Goal: Task Accomplishment & Management: Manage account settings

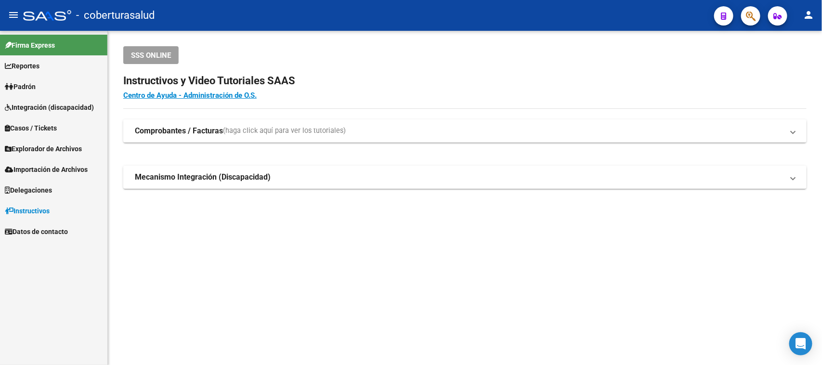
click at [751, 21] on icon "button" at bounding box center [751, 16] width 10 height 11
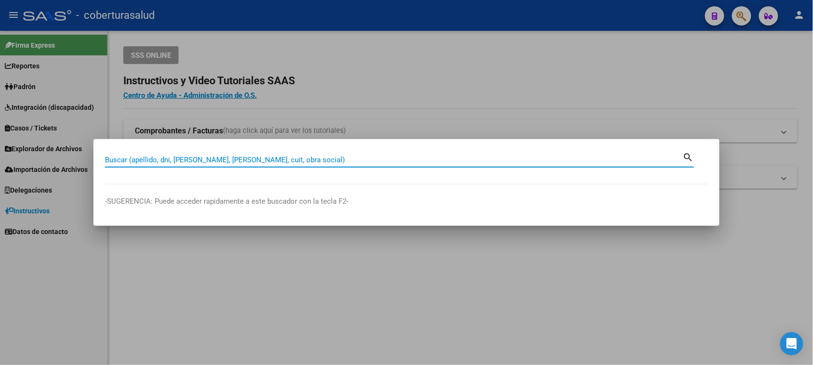
paste input "23181874279"
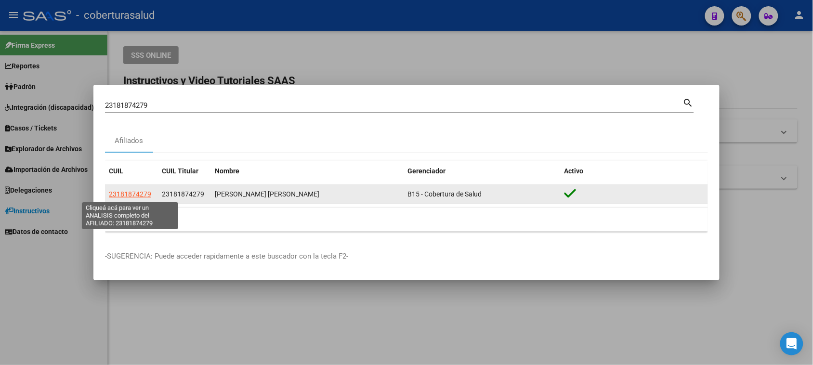
click at [124, 193] on span "23181874279" at bounding box center [130, 194] width 42 height 8
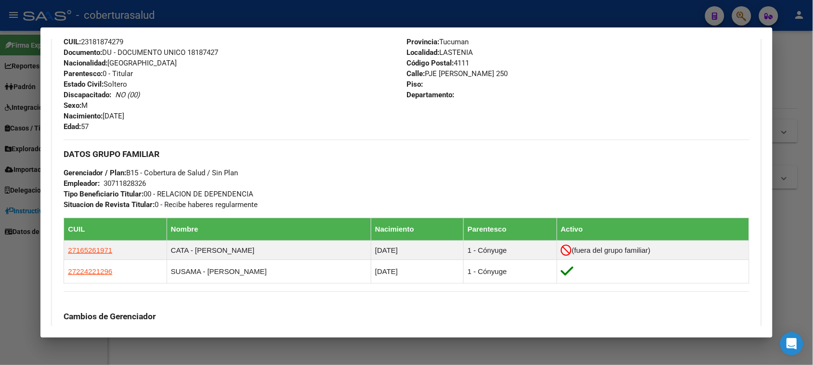
scroll to position [361, 0]
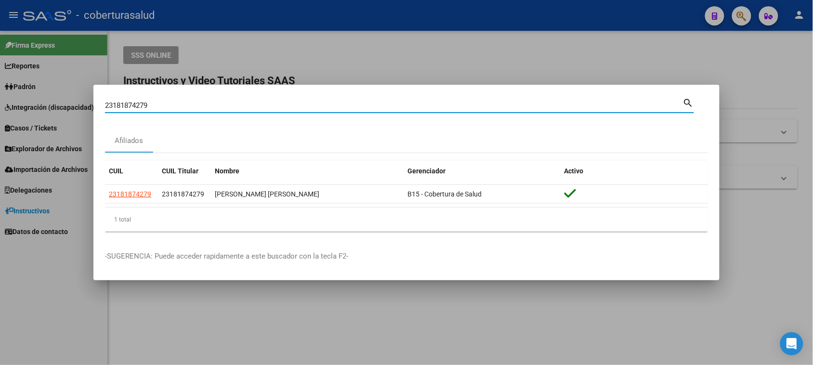
click at [176, 104] on input "23181874279" at bounding box center [394, 105] width 578 height 9
paste input "7239263807"
type input "27239263807"
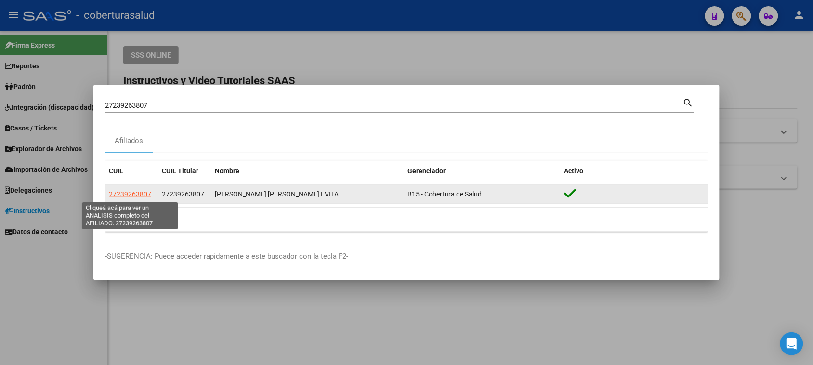
click at [129, 197] on span "27239263807" at bounding box center [130, 194] width 42 height 8
type textarea "27239263807"
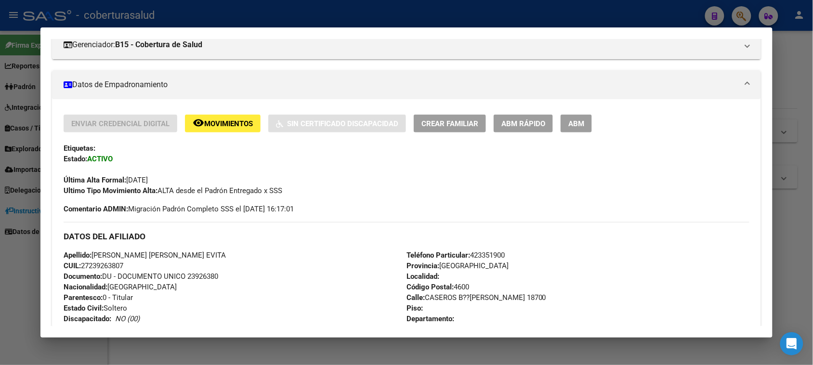
scroll to position [120, 0]
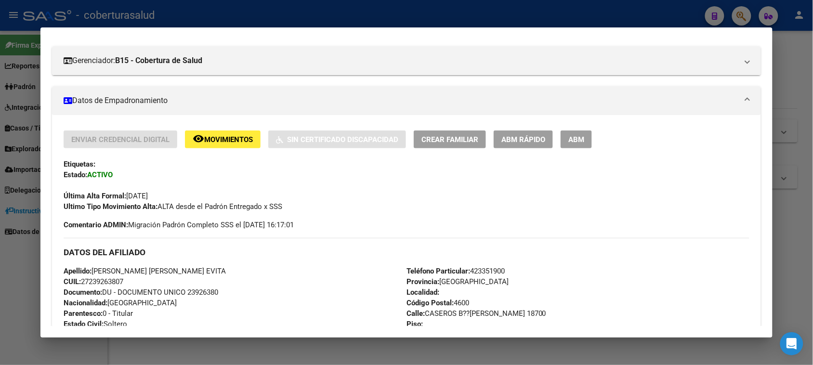
click at [112, 278] on span "CUIL: 27239263807" at bounding box center [94, 282] width 60 height 9
copy span "27239263807"
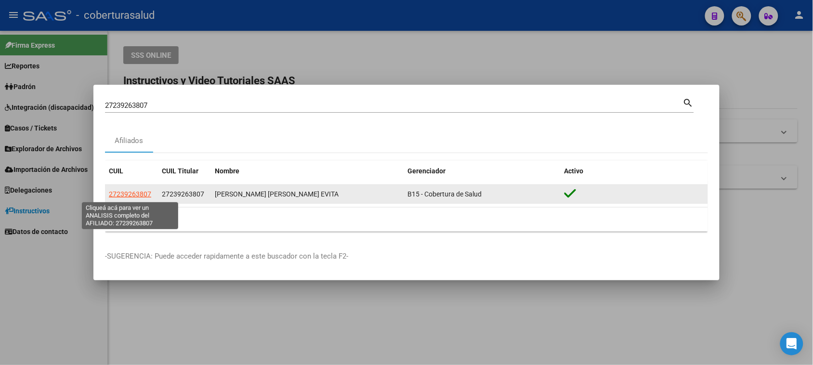
click at [114, 190] on span "27239263807" at bounding box center [130, 194] width 42 height 8
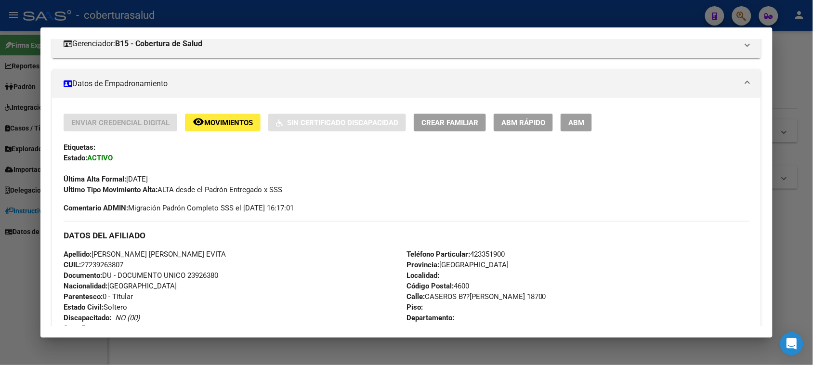
scroll to position [361, 0]
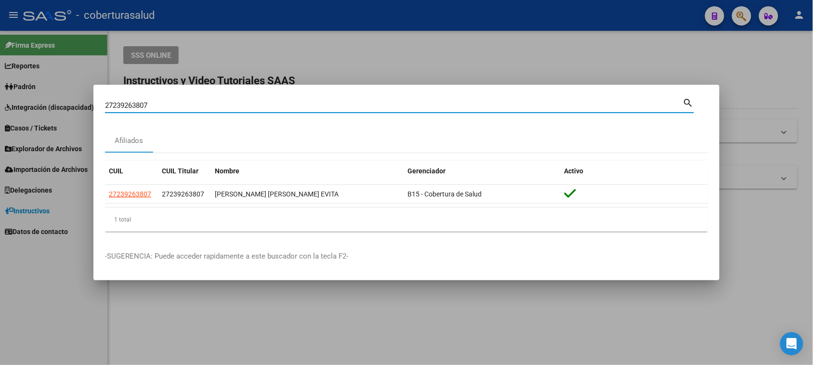
click at [500, 105] on input "27239263807" at bounding box center [394, 105] width 578 height 9
paste input "3180041109"
type input "23180041109"
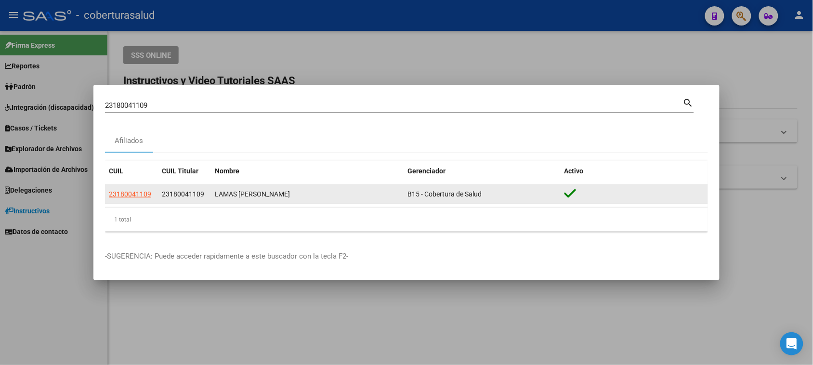
click at [138, 200] on datatable-body-cell "23180041109" at bounding box center [131, 194] width 53 height 19
click at [138, 196] on span "23180041109" at bounding box center [130, 194] width 42 height 8
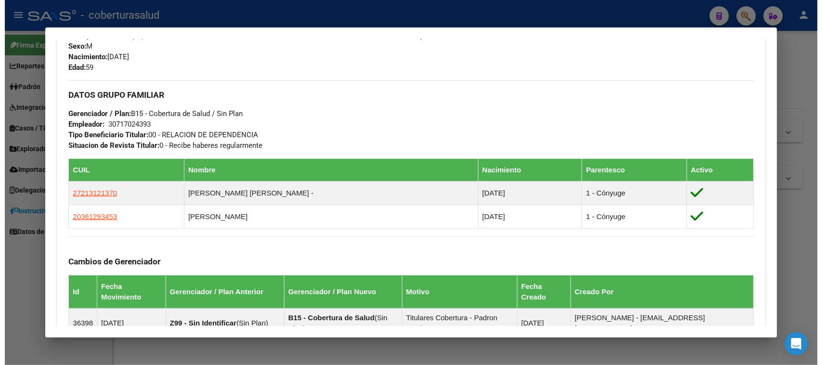
scroll to position [422, 0]
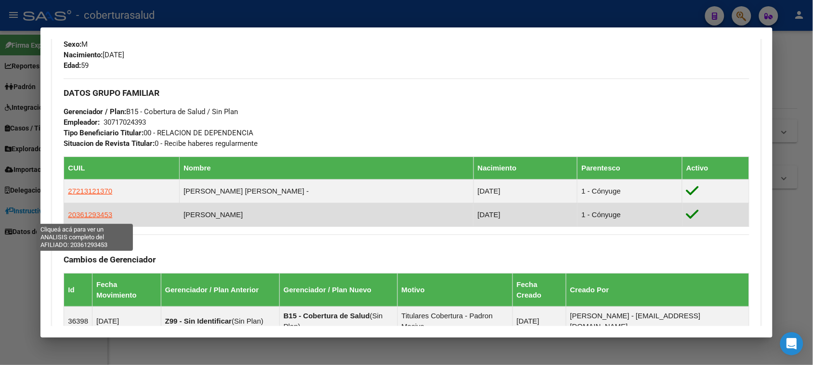
click at [97, 214] on span "20361293453" at bounding box center [90, 215] width 44 height 8
type textarea "20361293453"
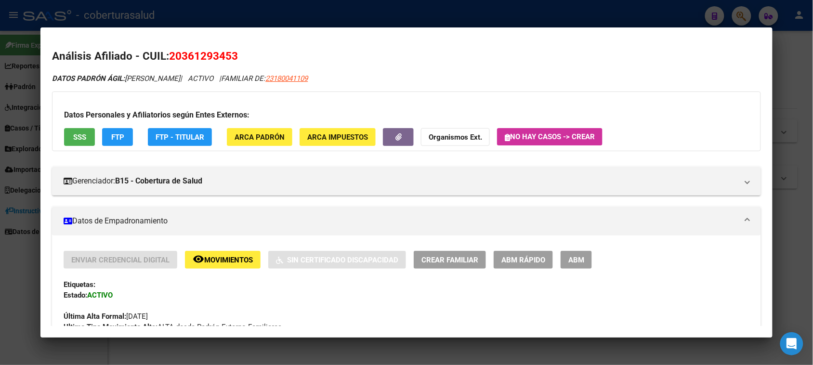
click at [574, 263] on span "ABM" at bounding box center [577, 260] width 16 height 9
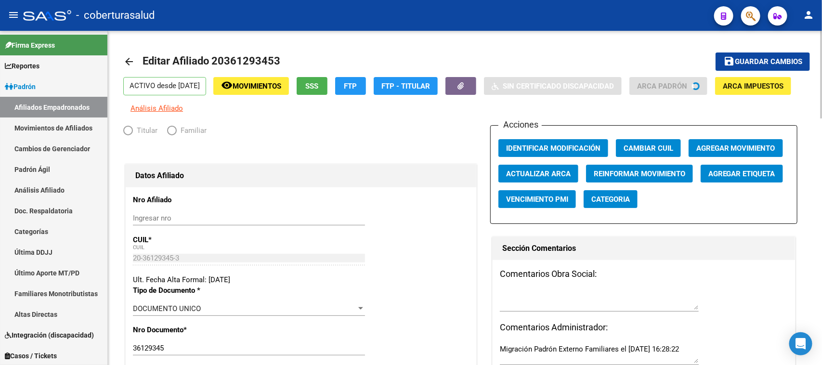
radio input "true"
type input "30-71702439-3"
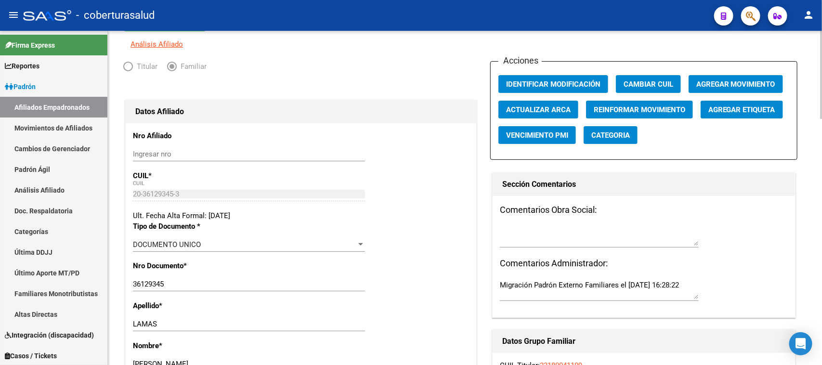
scroll to position [60, 0]
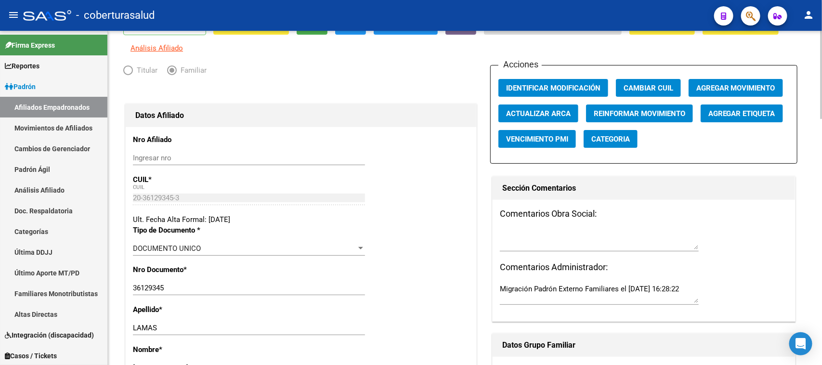
click at [738, 93] on button "Agregar Movimiento" at bounding box center [736, 88] width 94 height 18
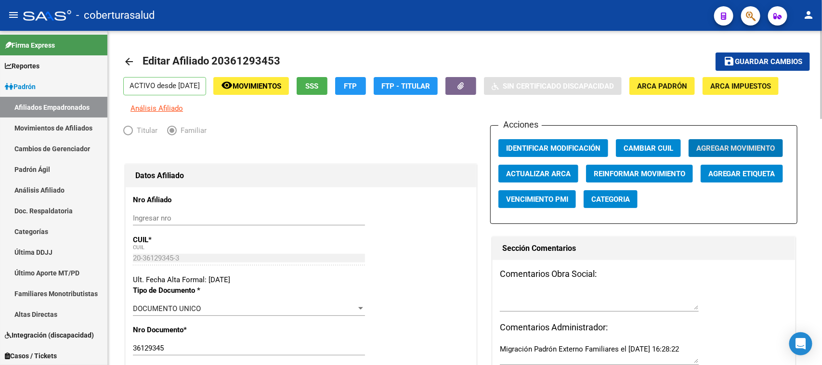
click at [276, 83] on span "Movimientos" at bounding box center [257, 86] width 49 height 9
click at [254, 58] on span "Editar Afiliado 20361293453" at bounding box center [212, 61] width 138 height 12
copy h1 "20361293453"
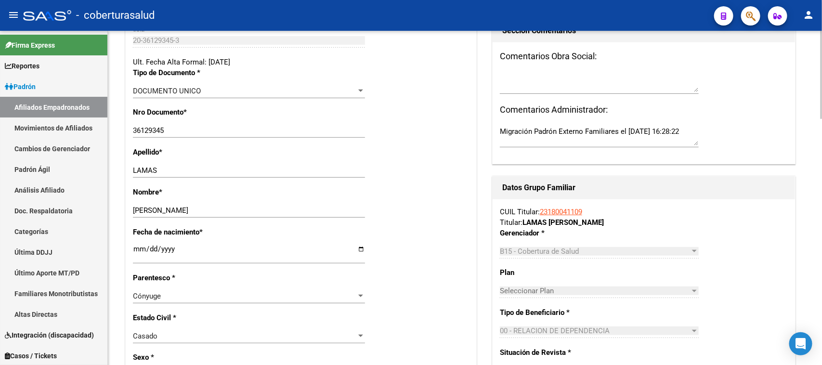
scroll to position [301, 0]
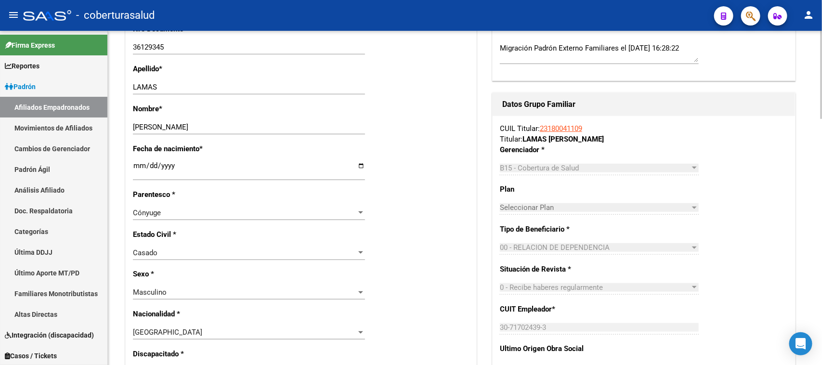
click at [222, 210] on div "Cónyuge" at bounding box center [245, 213] width 224 height 9
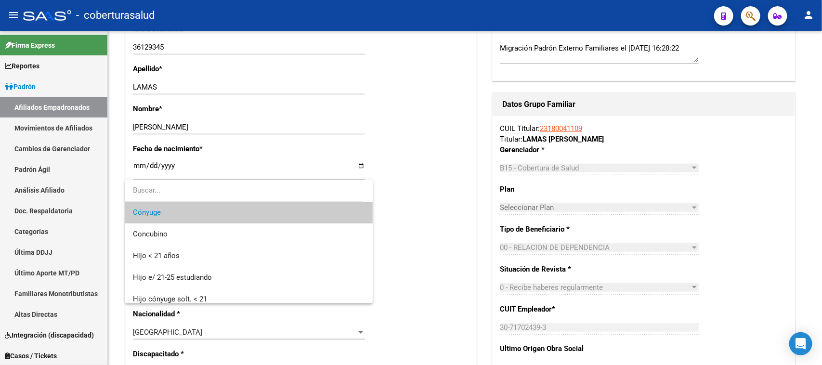
click at [442, 234] on div at bounding box center [411, 182] width 822 height 365
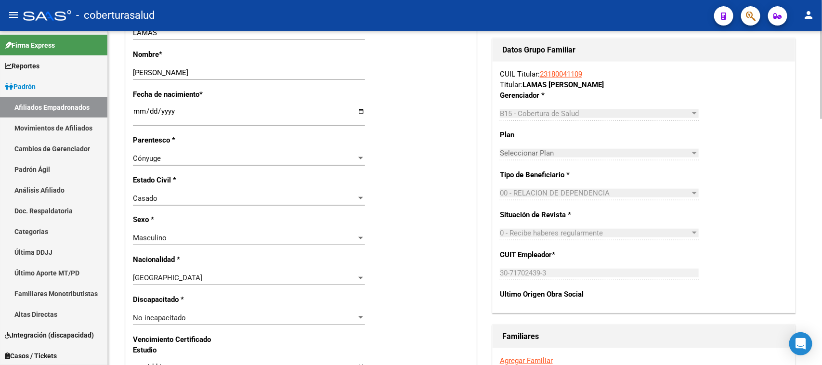
scroll to position [361, 0]
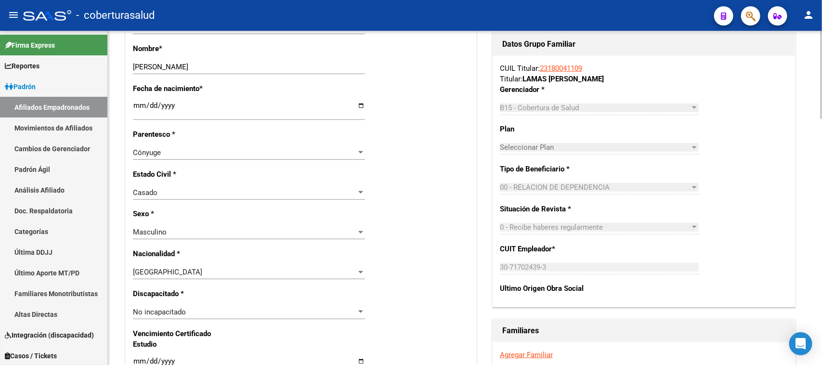
click at [225, 153] on div "Cónyuge" at bounding box center [245, 152] width 224 height 9
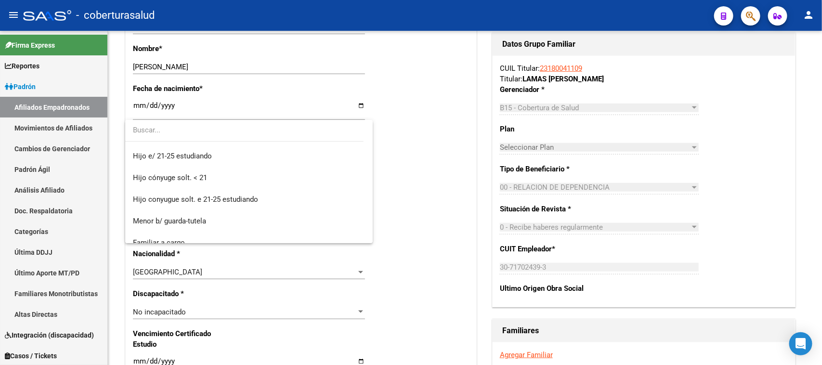
scroll to position [38, 0]
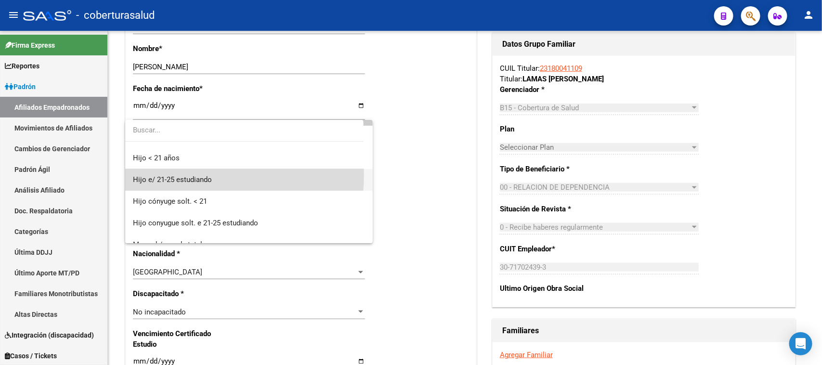
click at [189, 174] on span "Hijo e/ 21-25 estudiando" at bounding box center [249, 180] width 232 height 22
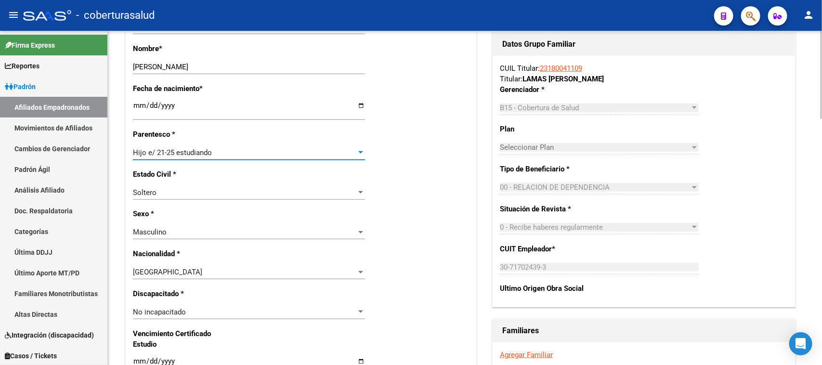
click at [408, 193] on div "Estado Civil * [DEMOGRAPHIC_DATA] Seleccionar tipo" at bounding box center [301, 189] width 336 height 40
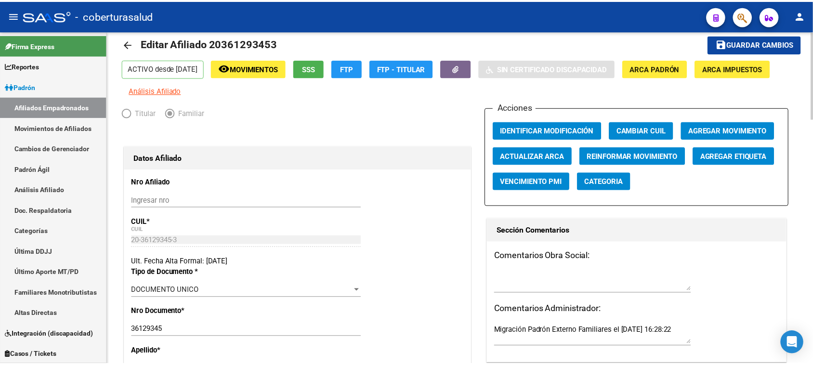
scroll to position [0, 0]
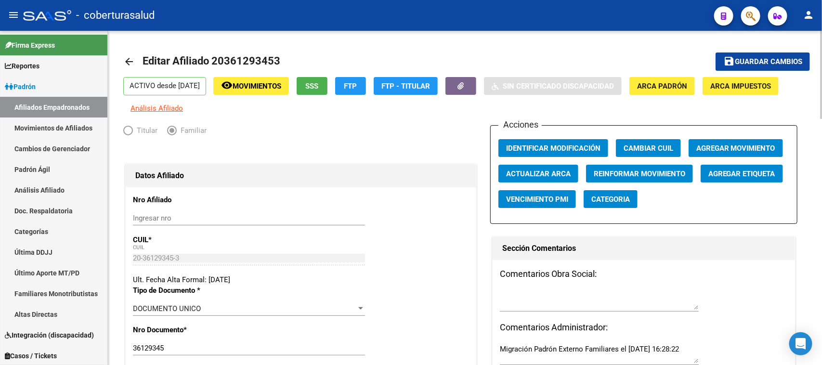
click at [727, 147] on span "Agregar Movimiento" at bounding box center [736, 148] width 79 height 9
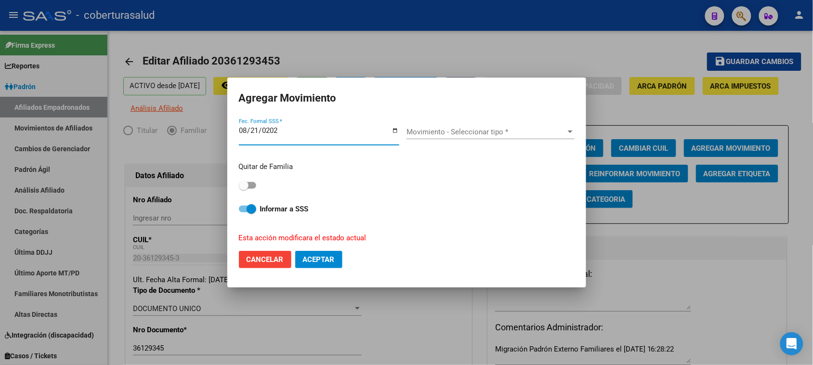
type input "[DATE]"
click at [479, 133] on span "Movimiento - Seleccionar tipo *" at bounding box center [486, 132] width 159 height 9
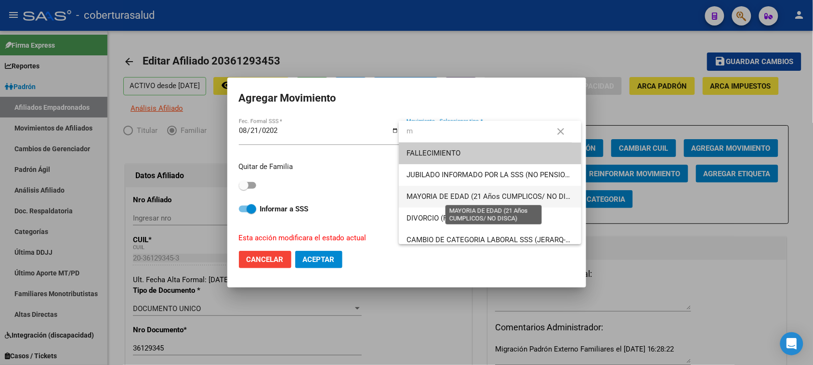
type input "m"
click at [521, 194] on span "MAYORIA DE EDAD (21 Años CUMPLICOS/ NO DISCA)" at bounding box center [494, 196] width 175 height 9
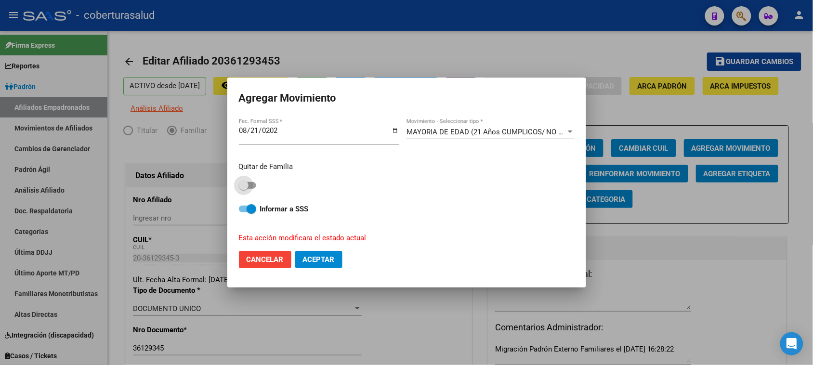
click at [255, 186] on span at bounding box center [247, 185] width 17 height 7
click at [244, 189] on input "checkbox" at bounding box center [243, 189] width 0 height 0
checkbox input "true"
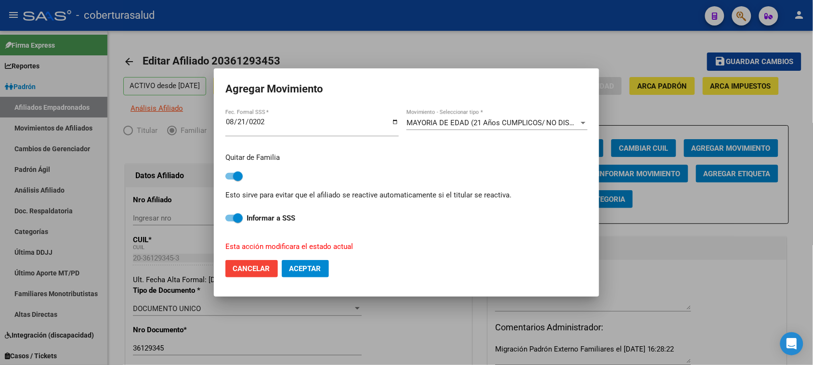
click at [321, 265] on span "Aceptar" at bounding box center [306, 269] width 32 height 9
checkbox input "false"
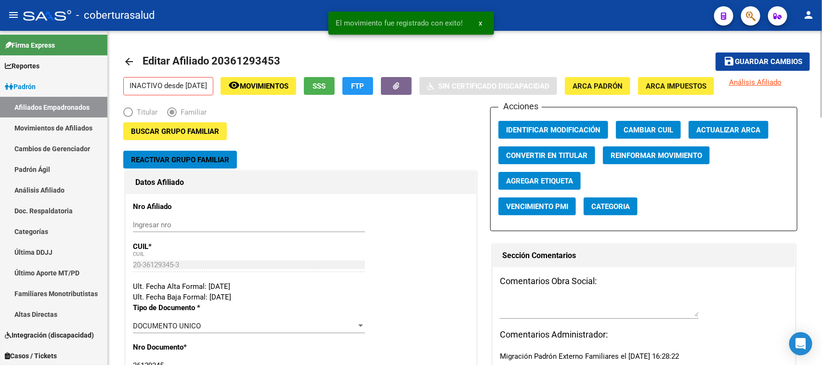
click at [775, 63] on span "Guardar cambios" at bounding box center [768, 62] width 67 height 9
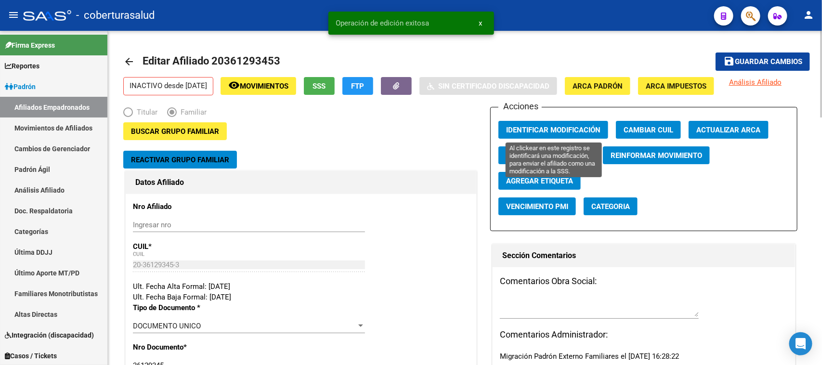
click at [559, 124] on button "Identificar Modificación" at bounding box center [554, 130] width 110 height 18
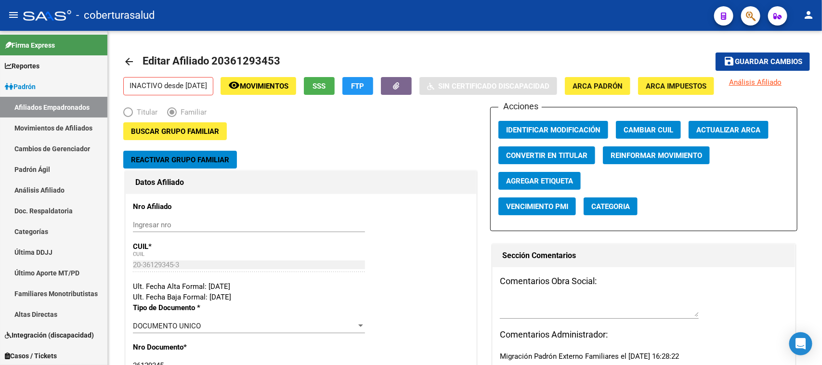
click at [743, 13] on button "button" at bounding box center [750, 15] width 19 height 19
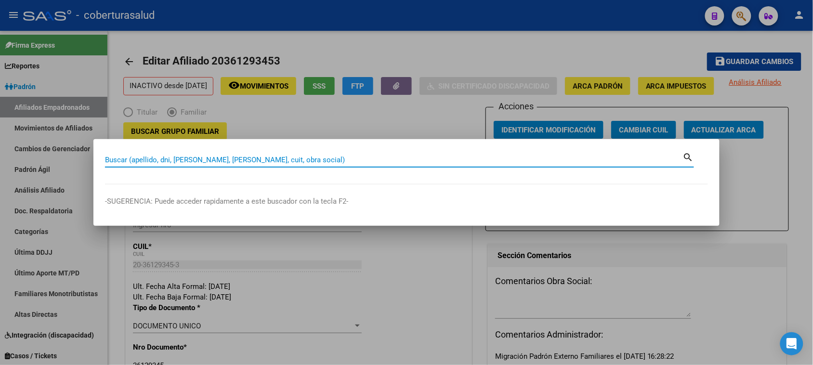
paste input "20385563370"
type input "20385563370"
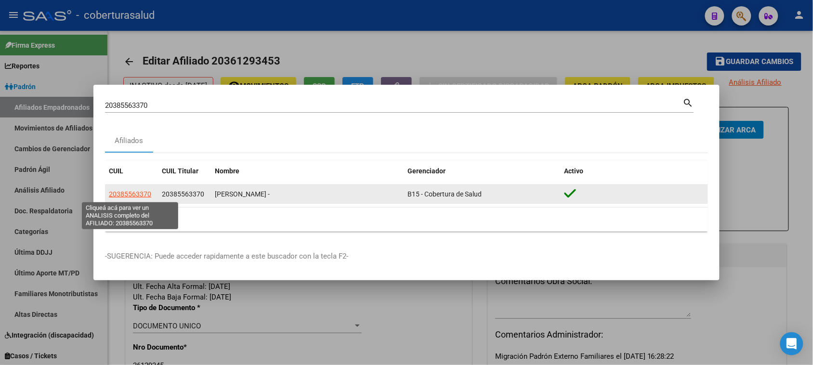
click at [121, 191] on span "20385563370" at bounding box center [130, 194] width 42 height 8
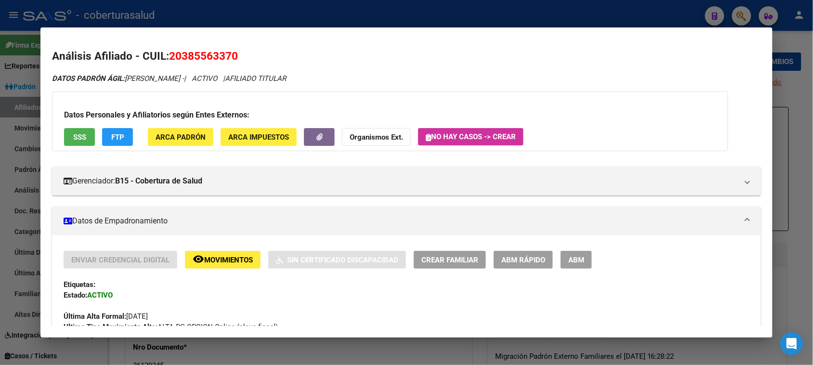
click at [200, 51] on span "20385563370" at bounding box center [203, 56] width 69 height 13
copy span "20385563370"
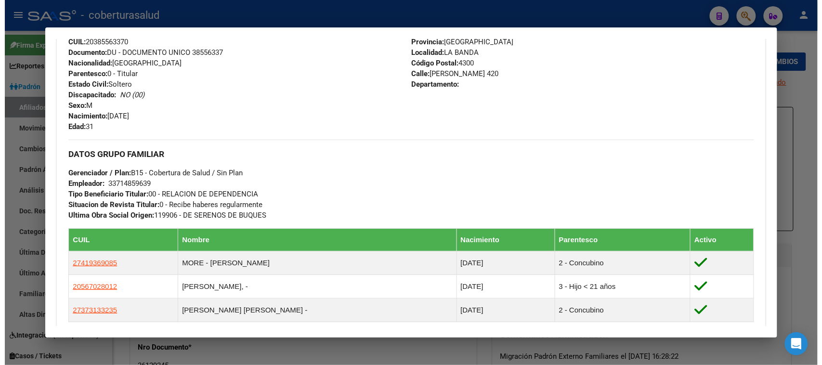
scroll to position [361, 0]
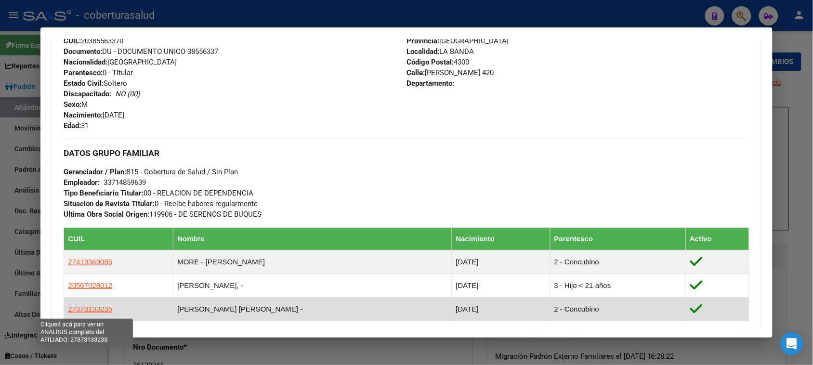
click at [99, 312] on span "27373133235" at bounding box center [90, 309] width 44 height 8
type textarea "27373133235"
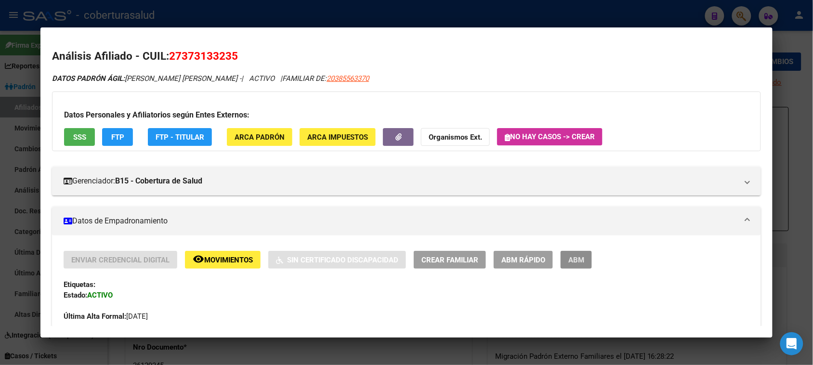
click at [572, 256] on span "ABM" at bounding box center [577, 260] width 16 height 9
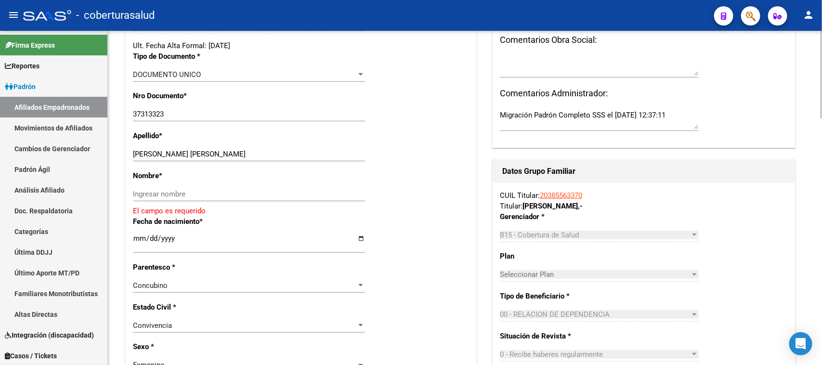
scroll to position [241, 0]
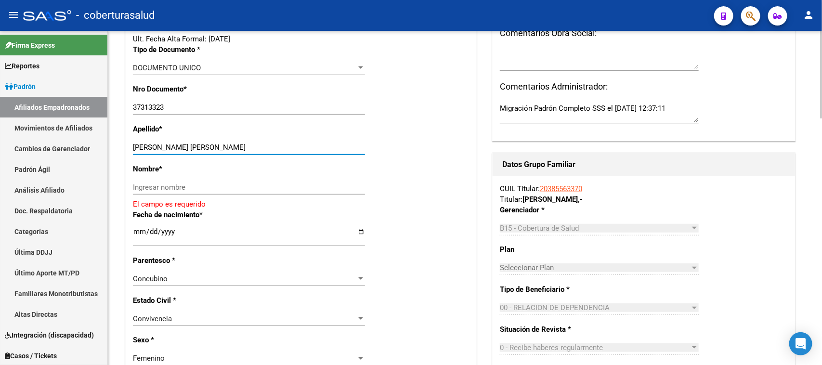
drag, startPoint x: 254, startPoint y: 148, endPoint x: 167, endPoint y: 153, distance: 87.8
click at [167, 153] on div "[PERSON_NAME] [PERSON_NAME] Ingresar apellido" at bounding box center [249, 147] width 232 height 14
type input "[PERSON_NAME],"
click at [170, 185] on input "Ingresar nombre" at bounding box center [249, 187] width 232 height 9
paste input "[PERSON_NAME]"
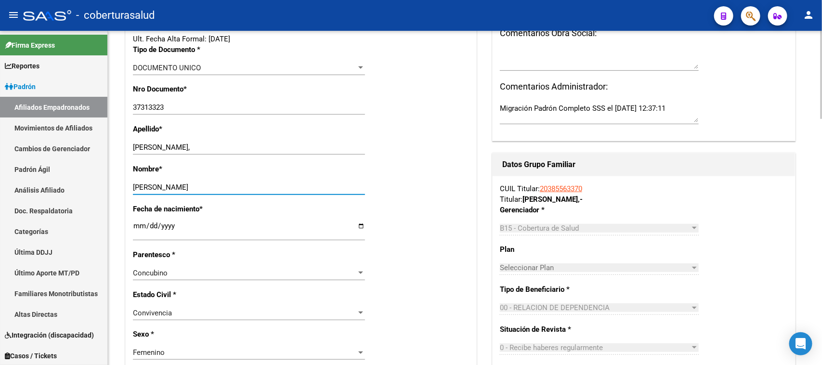
type input "[PERSON_NAME]"
click at [185, 147] on input "[PERSON_NAME]," at bounding box center [249, 147] width 232 height 9
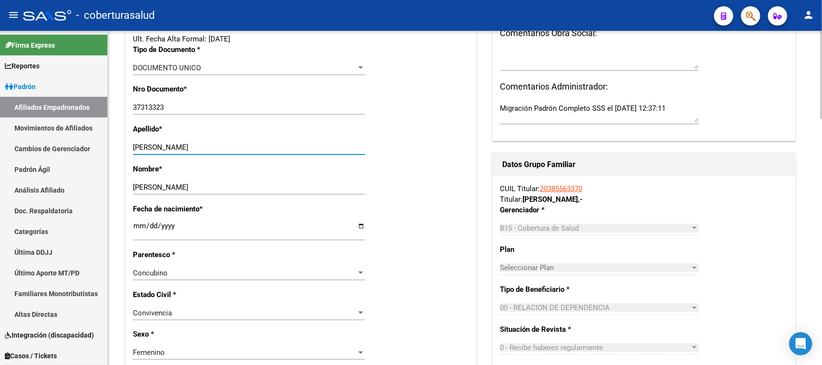
type input "[PERSON_NAME]"
click at [461, 186] on div "Nombre * [PERSON_NAME] nombre" at bounding box center [301, 184] width 336 height 40
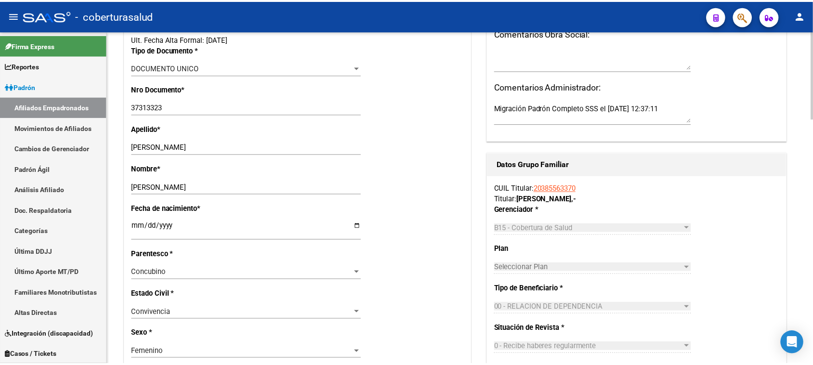
scroll to position [0, 0]
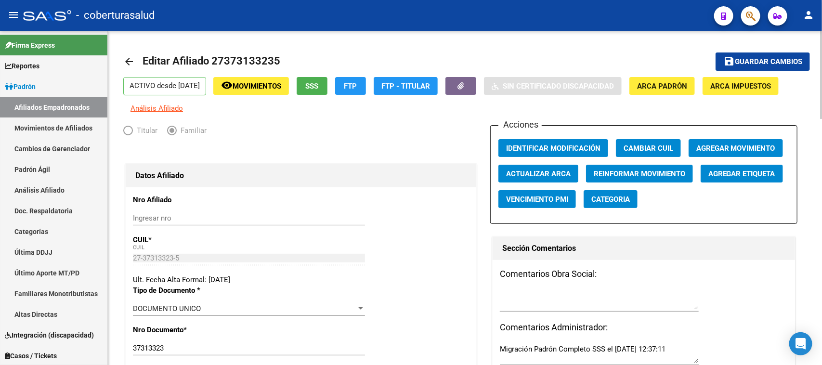
click at [753, 147] on span "Agregar Movimiento" at bounding box center [736, 148] width 79 height 9
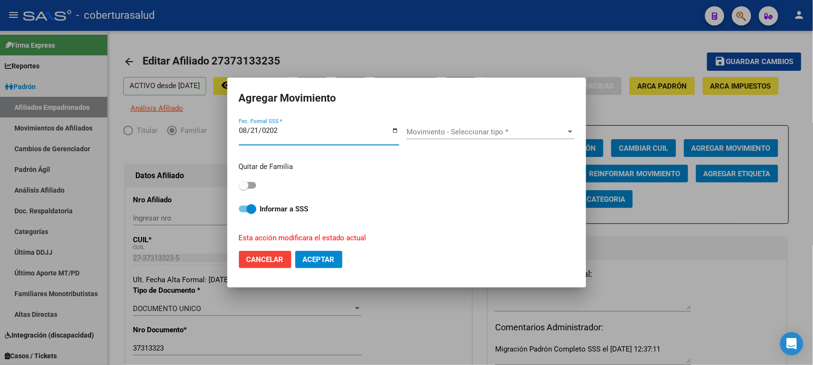
type input "[DATE]"
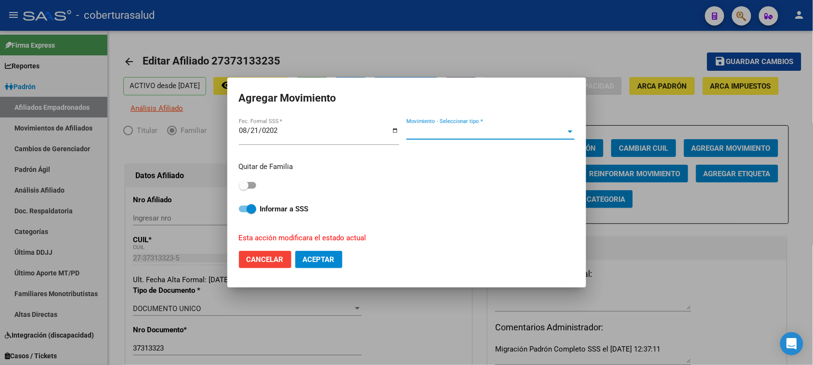
click at [434, 133] on span "Movimiento - Seleccionar tipo *" at bounding box center [486, 132] width 159 height 9
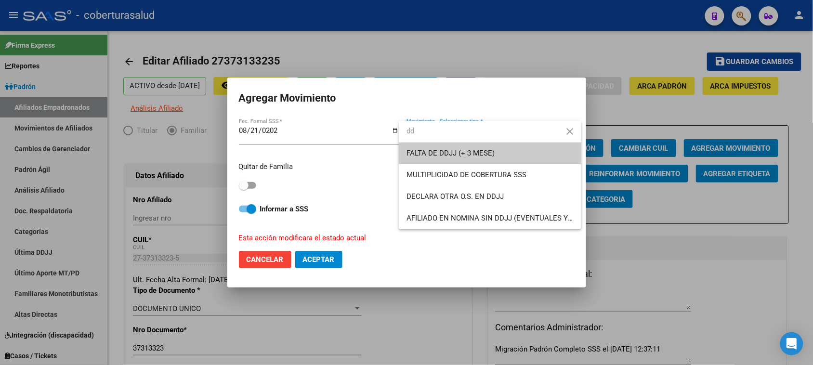
click at [430, 132] on input "dd" at bounding box center [490, 131] width 183 height 22
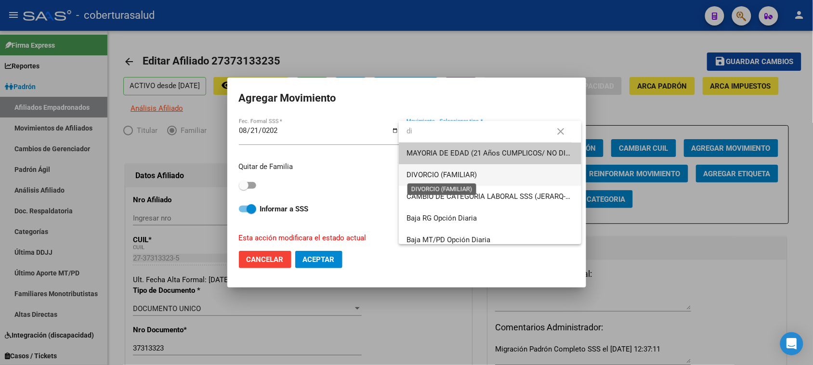
type input "di"
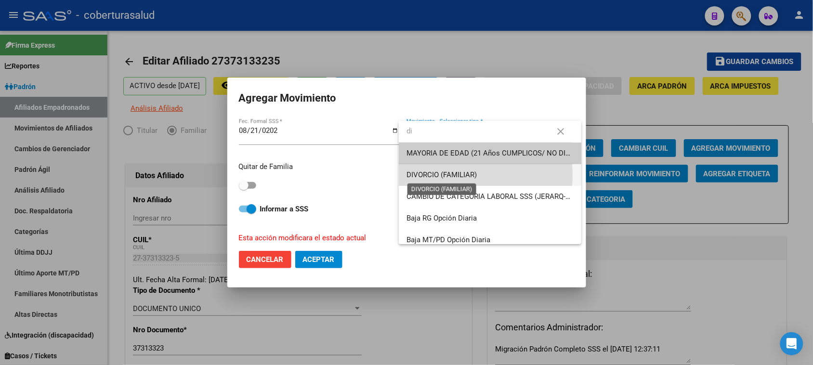
click at [430, 176] on span "DIVORCIO (FAMILIAR)" at bounding box center [442, 175] width 70 height 9
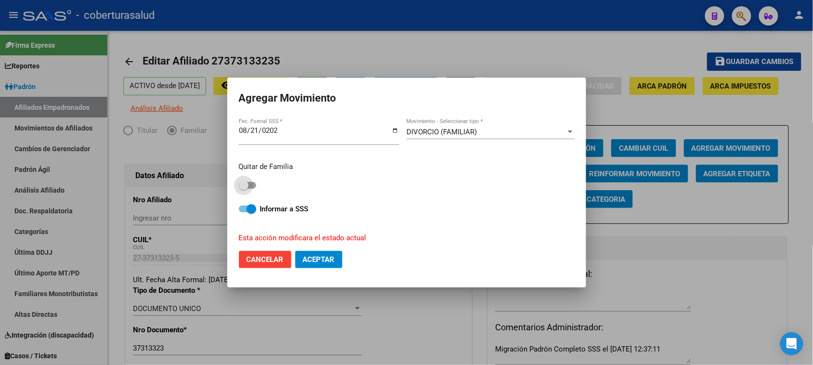
click at [251, 181] on label at bounding box center [247, 186] width 17 height 12
click at [244, 189] on input "checkbox" at bounding box center [243, 189] width 0 height 0
checkbox input "true"
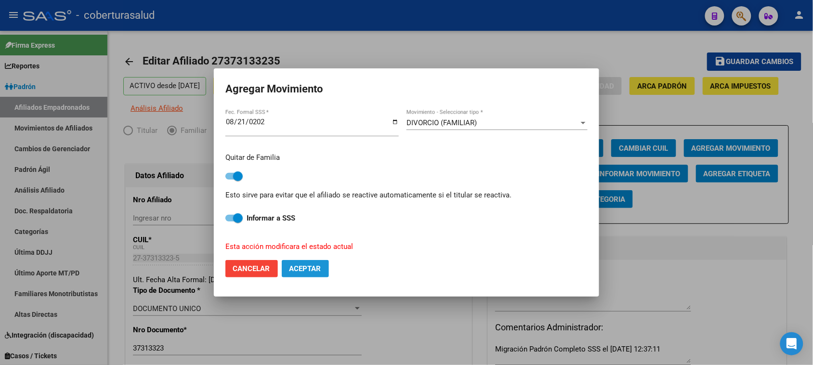
click at [322, 266] on button "Aceptar" at bounding box center [305, 268] width 47 height 17
checkbox input "false"
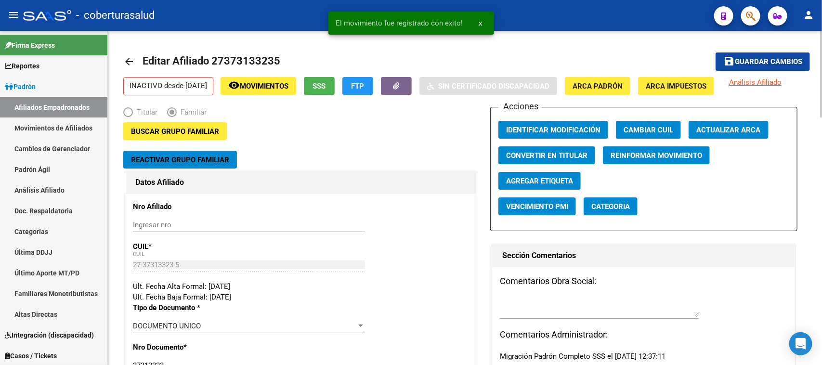
click at [713, 119] on div "Acciones Identificar Modificación Cambiar CUIL Actualizar ARCA Convertir en Tit…" at bounding box center [644, 169] width 308 height 124
click at [716, 124] on button "Actualizar ARCA" at bounding box center [729, 130] width 80 height 18
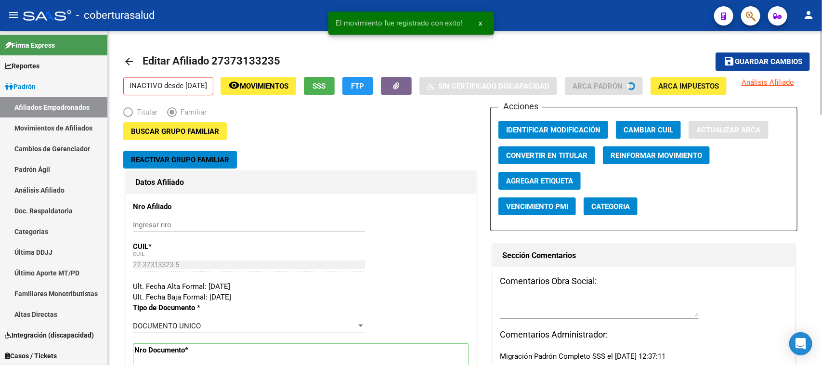
type input "[PERSON_NAME]"
type input "LA BANDA"
type input "[PERSON_NAME]"
type input "420"
type input "00"
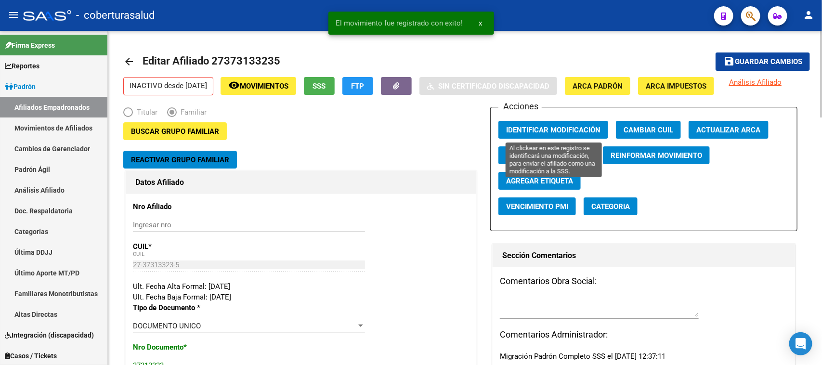
click at [559, 120] on div "Acciones Identificar Modificación Cambiar CUIL Actualizar ARCA Convertir en Tit…" at bounding box center [644, 169] width 308 height 124
click at [563, 124] on button "Identificar Modificación" at bounding box center [554, 130] width 110 height 18
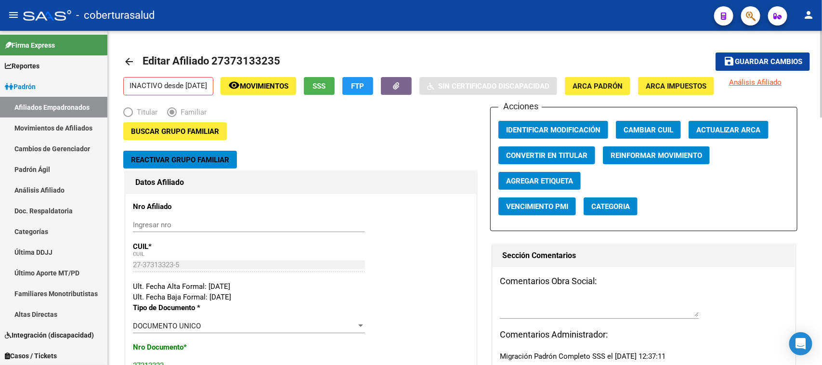
click at [458, 56] on mat-toolbar-row "arrow_back Editar Afiliado 27373133235" at bounding box center [389, 61] width 533 height 31
click at [234, 69] on h1 "Editar Afiliado 27373133235" at bounding box center [213, 61] width 140 height 19
click at [237, 55] on span "Editar Afiliado 27373133235" at bounding box center [212, 61] width 138 height 12
click at [240, 56] on span "Editar Afiliado 27373133235" at bounding box center [212, 61] width 138 height 12
copy span "27373133235"
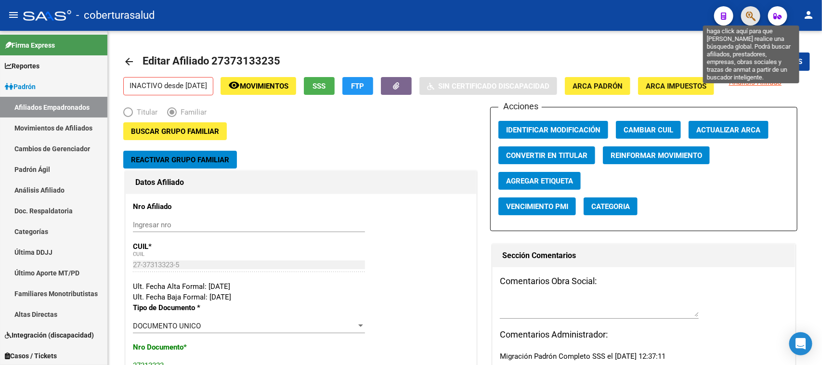
click at [751, 17] on icon "button" at bounding box center [751, 16] width 10 height 11
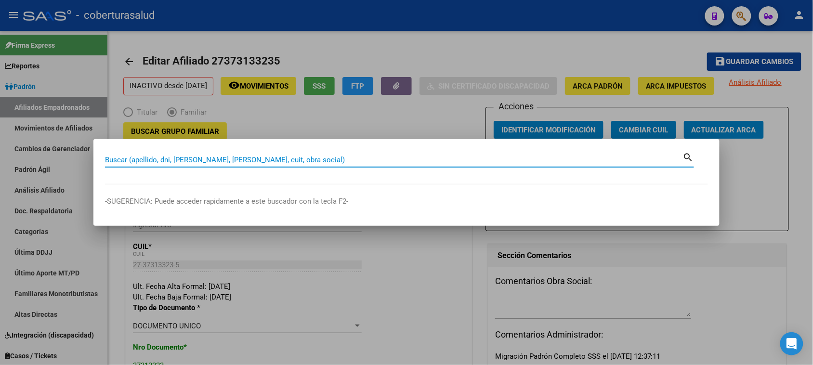
paste input "20385563370"
type input "38556337"
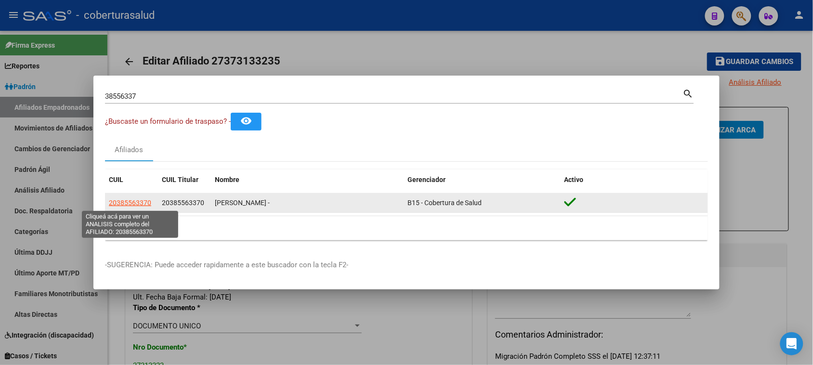
click at [118, 199] on span "20385563370" at bounding box center [130, 203] width 42 height 8
type textarea "20385563370"
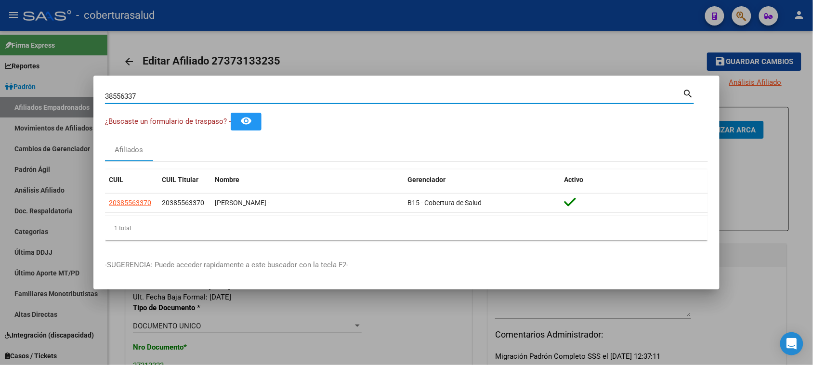
click at [161, 97] on input "38556337" at bounding box center [394, 96] width 578 height 9
drag, startPoint x: 164, startPoint y: 100, endPoint x: 0, endPoint y: 95, distance: 163.9
click at [0, 95] on div "38556337 Buscar (apellido, dni, cuil, nro traspaso, cuit, obra social) search ¿…" at bounding box center [406, 182] width 813 height 365
paste input "16310680"
type input "16310680"
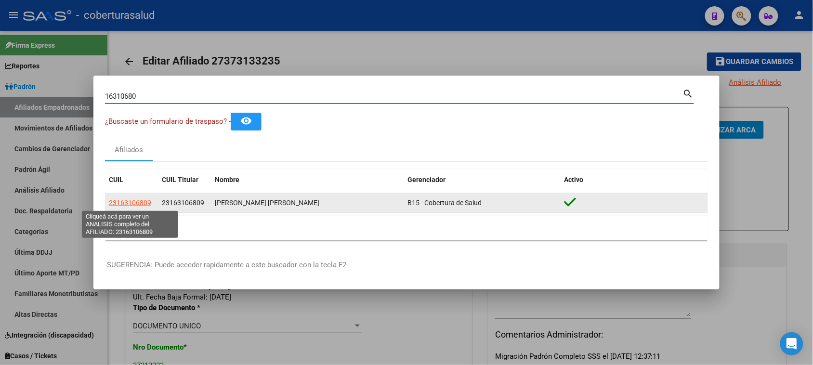
click at [135, 200] on span "23163106809" at bounding box center [130, 203] width 42 height 8
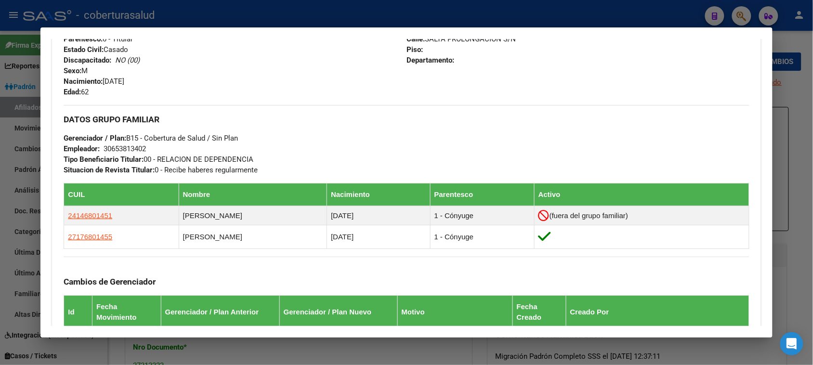
scroll to position [422, 0]
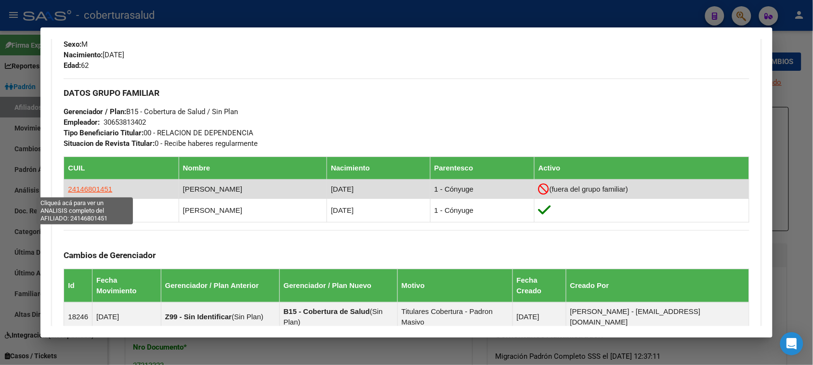
click at [85, 186] on span "24146801451" at bounding box center [90, 189] width 44 height 8
type textarea "24146801451"
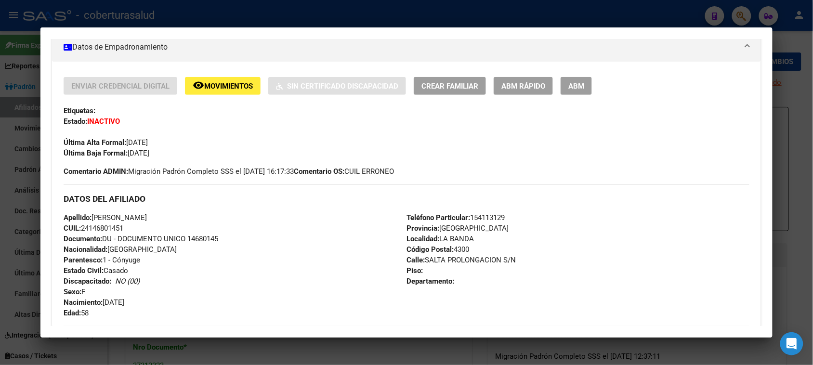
scroll to position [181, 0]
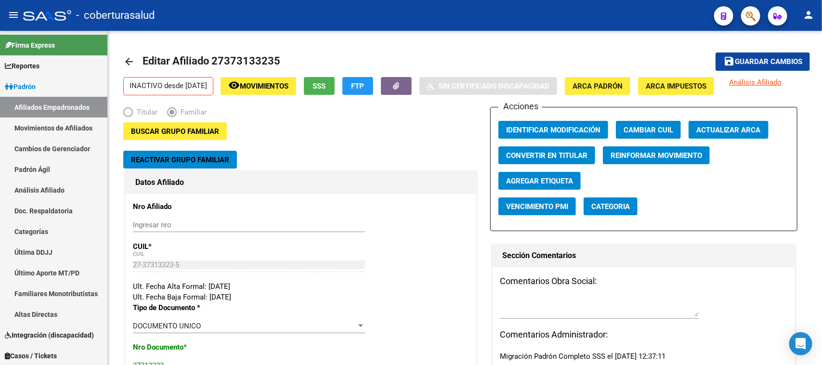
click at [758, 16] on button "button" at bounding box center [750, 15] width 19 height 19
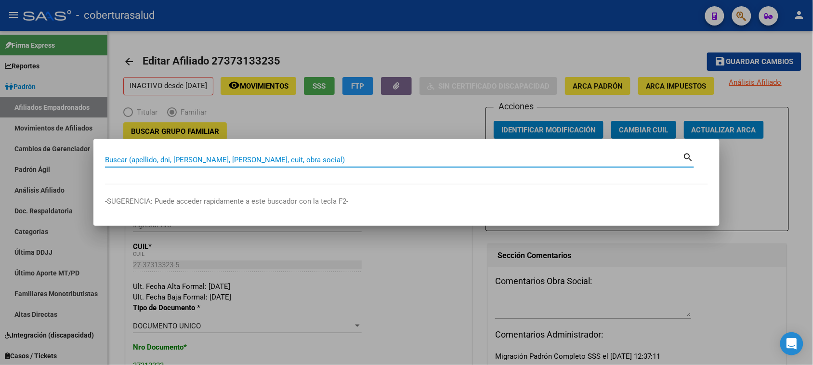
paste input "20245536144"
type input "24553614"
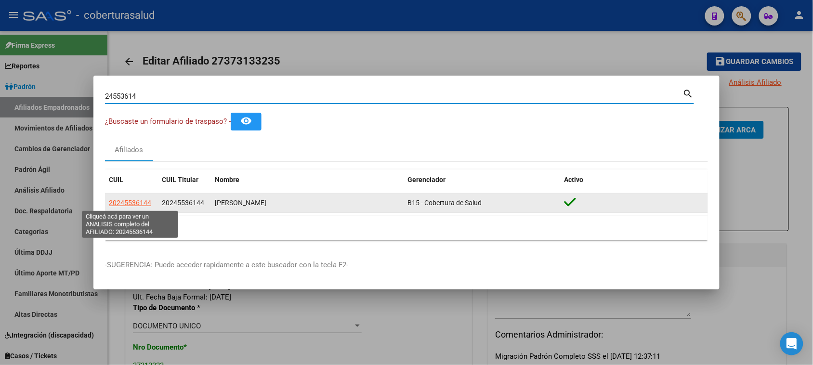
click at [134, 203] on span "20245536144" at bounding box center [130, 203] width 42 height 8
type textarea "20245536144"
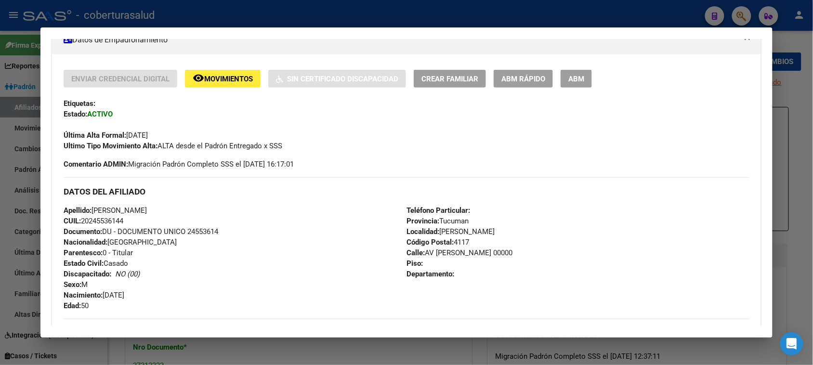
scroll to position [0, 0]
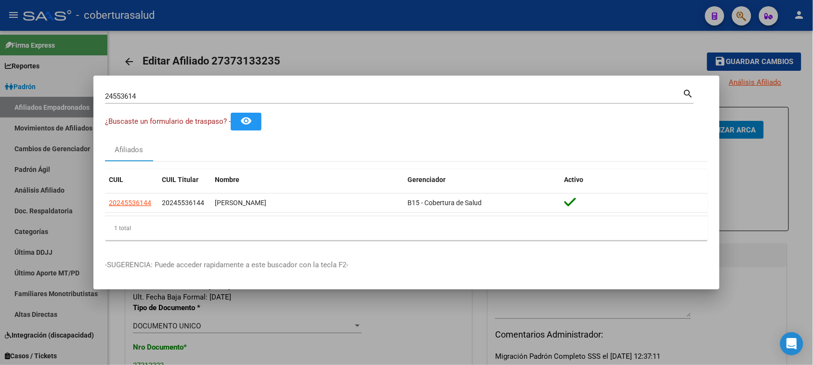
click at [193, 96] on input "24553614" at bounding box center [394, 96] width 578 height 9
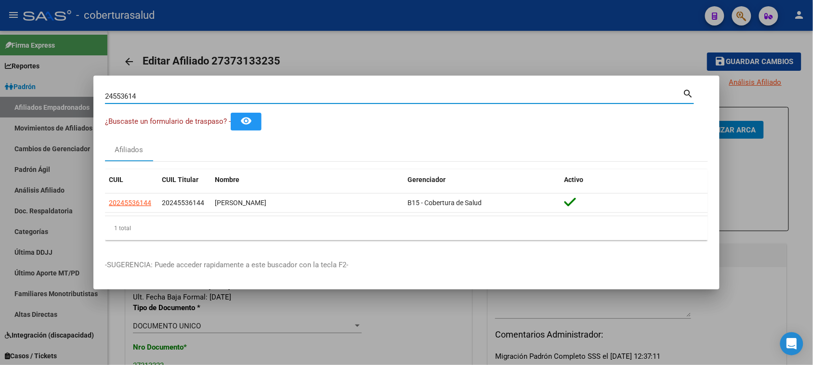
click at [193, 96] on input "24553614" at bounding box center [394, 96] width 578 height 9
paste input "024553614"
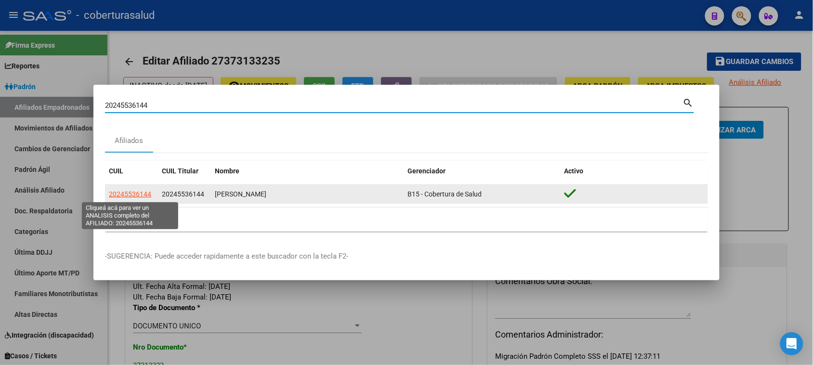
click at [141, 192] on span "20245536144" at bounding box center [130, 194] width 42 height 8
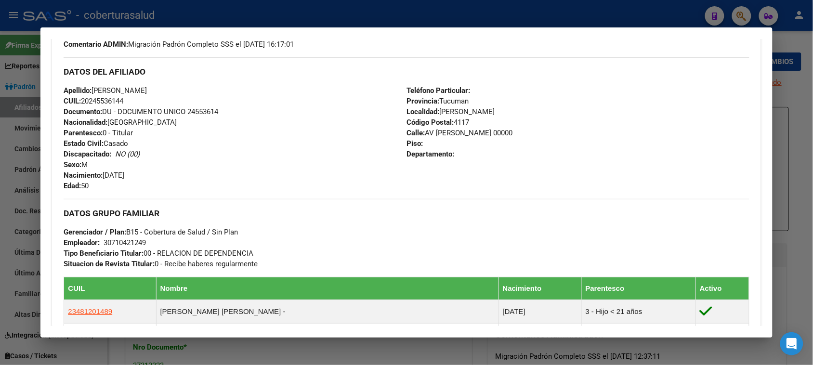
scroll to position [361, 0]
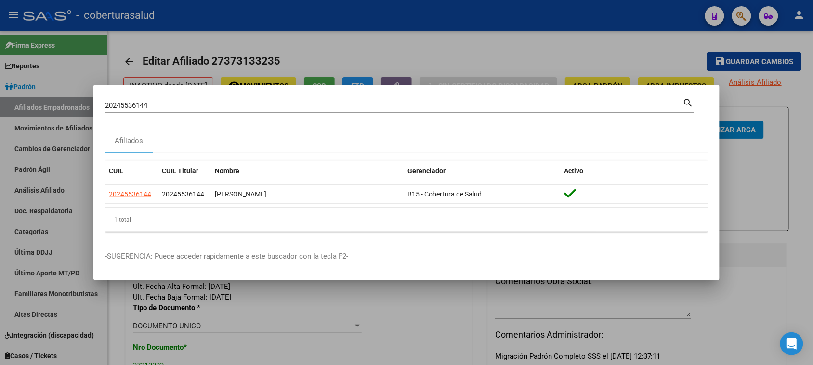
click at [164, 100] on div "20245536144 Buscar (apellido, dni, [PERSON_NAME], [PERSON_NAME], cuit, obra soc…" at bounding box center [394, 105] width 578 height 14
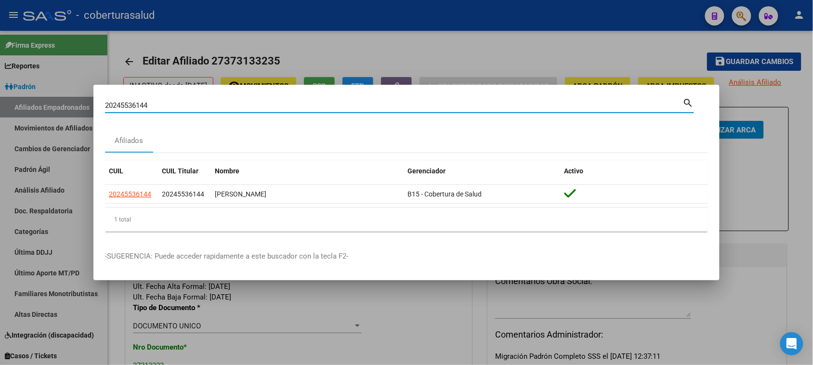
paste input "27239263807"
type input "2024553614427239263807"
paste input "27239263807"
type input "27239263807"
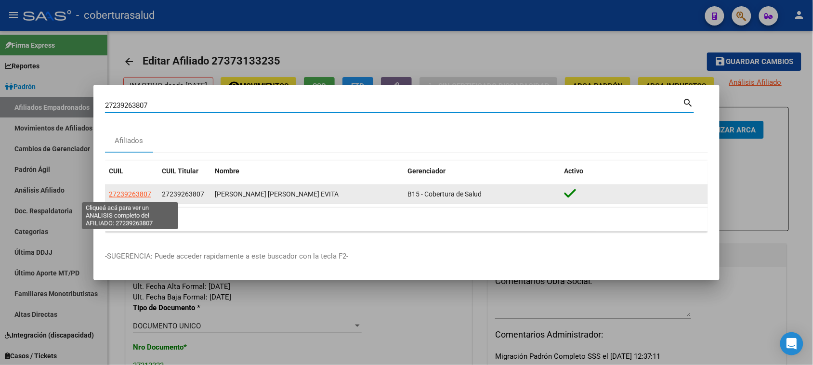
click at [131, 199] on app-link-go-to "27239263807" at bounding box center [130, 194] width 42 height 11
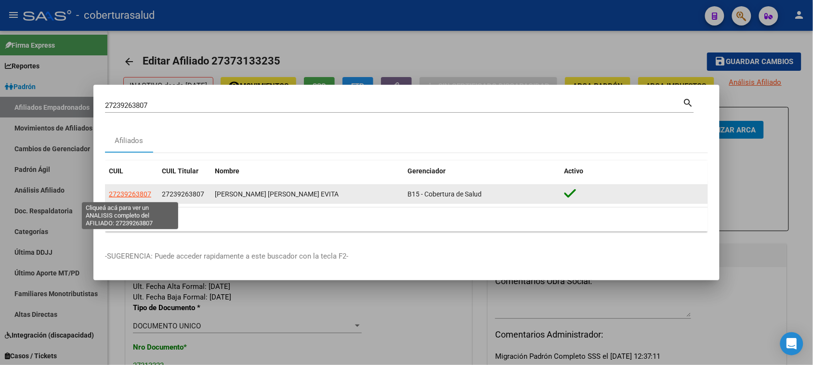
click at [126, 191] on span "27239263807" at bounding box center [130, 194] width 42 height 8
type textarea "27239263807"
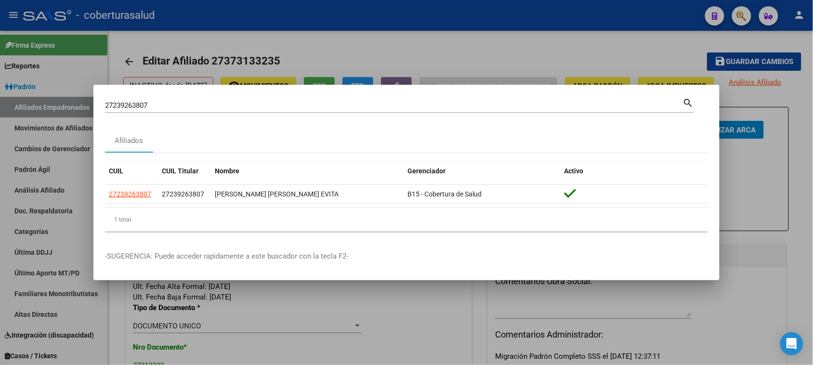
click at [206, 105] on input "27239263807" at bounding box center [394, 105] width 578 height 9
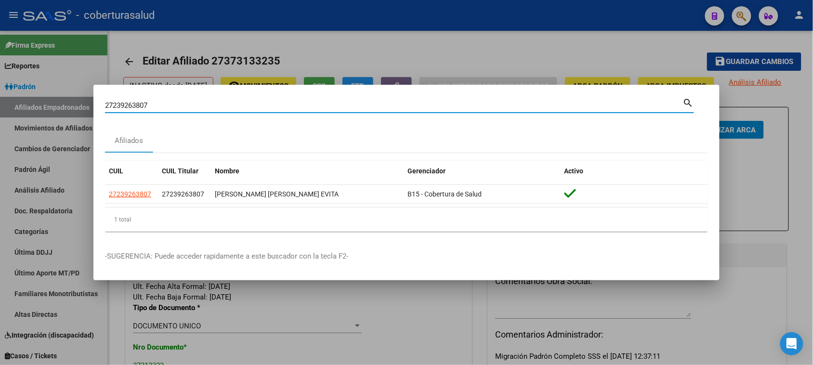
click at [206, 105] on input "27239263807" at bounding box center [394, 105] width 578 height 9
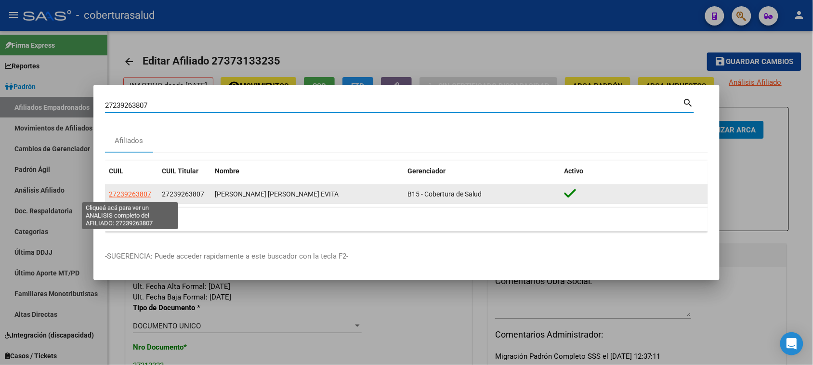
click at [131, 194] on span "27239263807" at bounding box center [130, 194] width 42 height 8
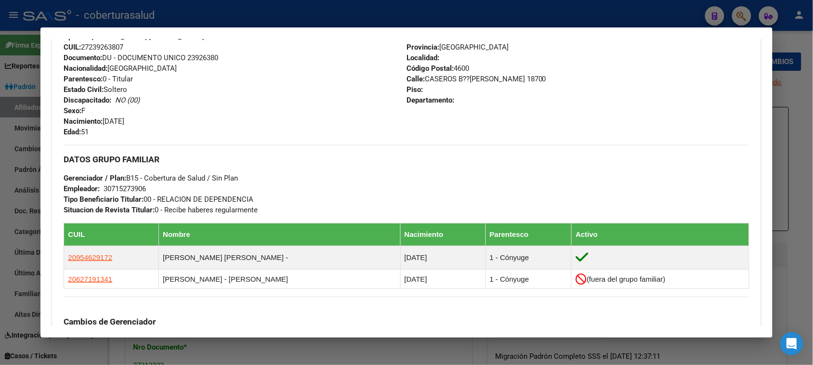
scroll to position [422, 0]
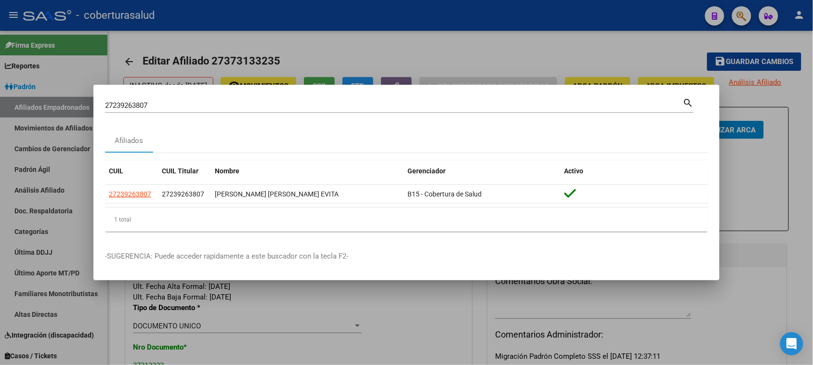
click at [182, 101] on input "27239263807" at bounding box center [394, 105] width 578 height 9
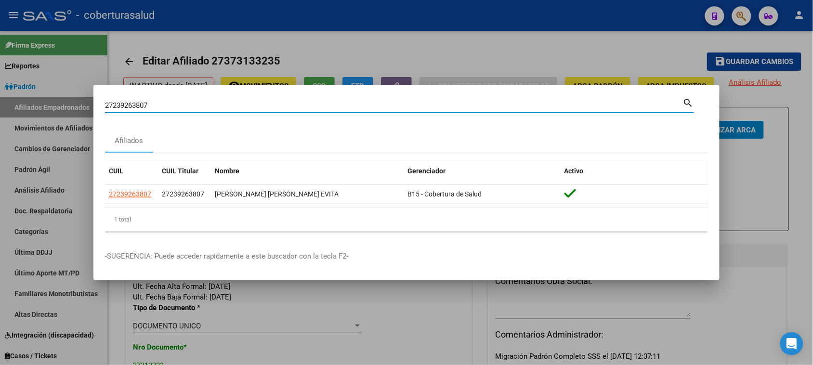
click at [182, 101] on input "27239263807" at bounding box center [394, 105] width 578 height 9
paste input "0234114760"
type input "20234114760"
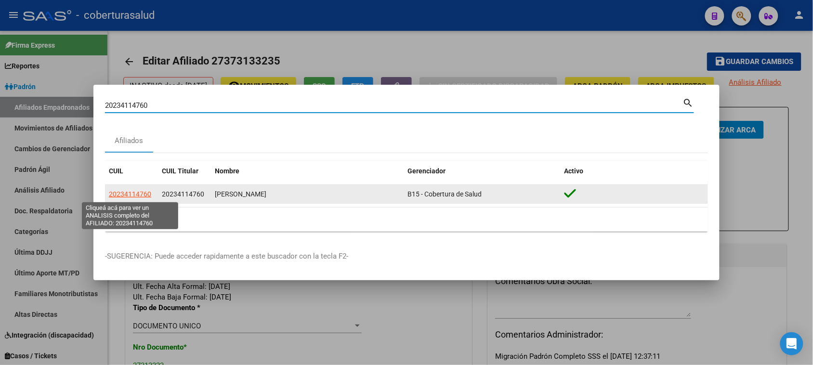
click at [125, 197] on span "20234114760" at bounding box center [130, 194] width 42 height 8
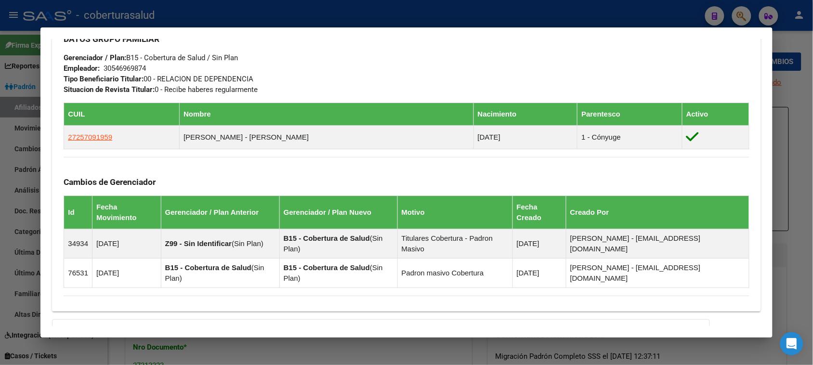
scroll to position [482, 0]
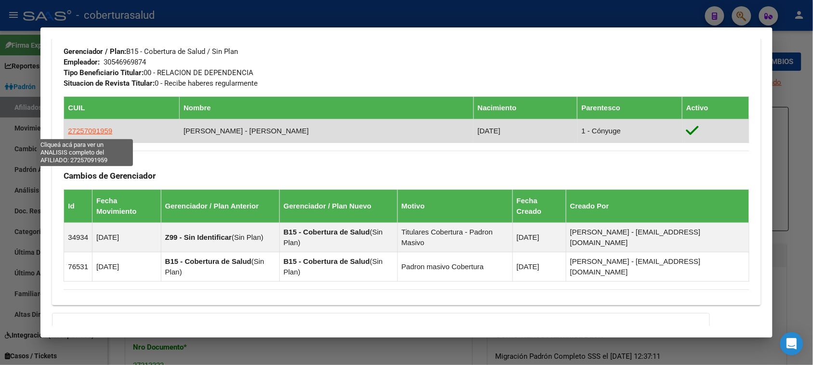
click at [87, 130] on span "27257091959" at bounding box center [90, 131] width 44 height 8
type textarea "27257091959"
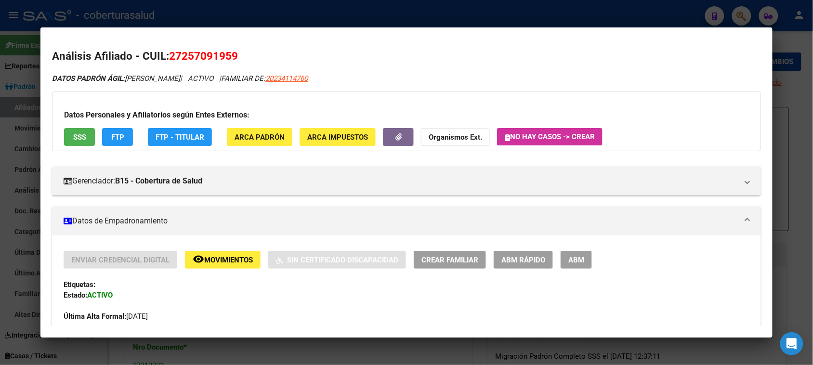
click at [229, 251] on button "remove_red_eye Movimientos" at bounding box center [223, 260] width 76 height 18
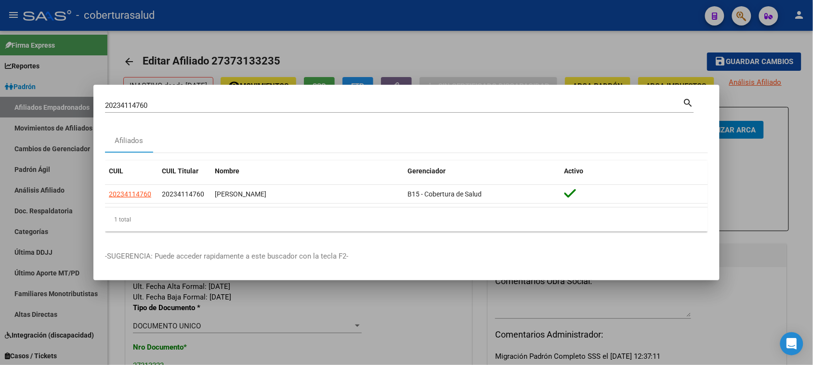
click at [252, 104] on input "20234114760" at bounding box center [394, 105] width 578 height 9
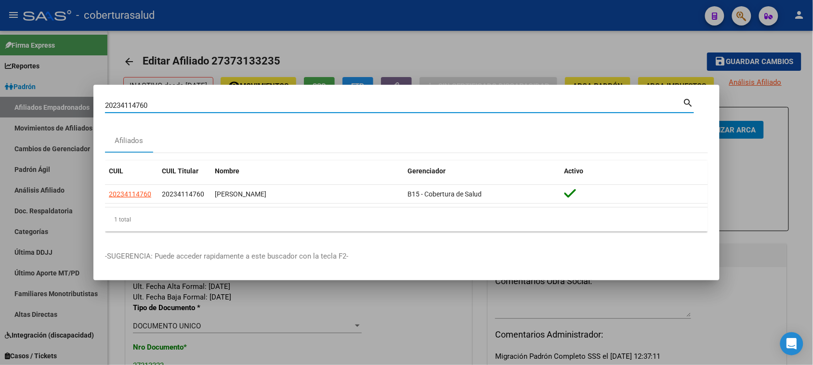
click at [252, 104] on input "20234114760" at bounding box center [394, 105] width 578 height 9
paste input "0544520"
type input "20205445200"
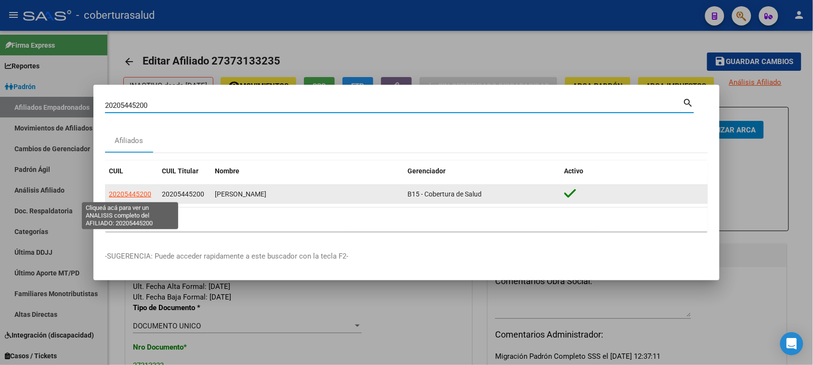
click at [145, 198] on span "20205445200" at bounding box center [130, 194] width 42 height 8
type textarea "20205445200"
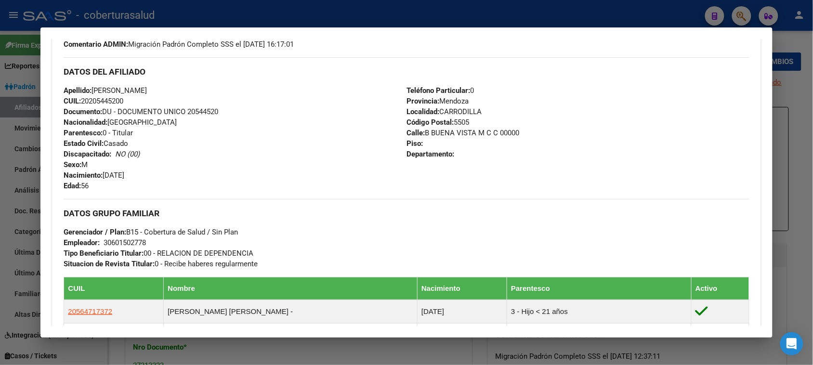
scroll to position [422, 0]
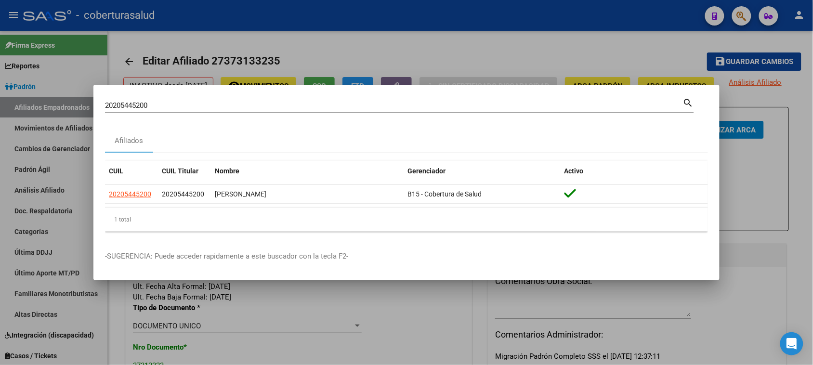
click at [325, 106] on input "20205445200" at bounding box center [394, 105] width 578 height 9
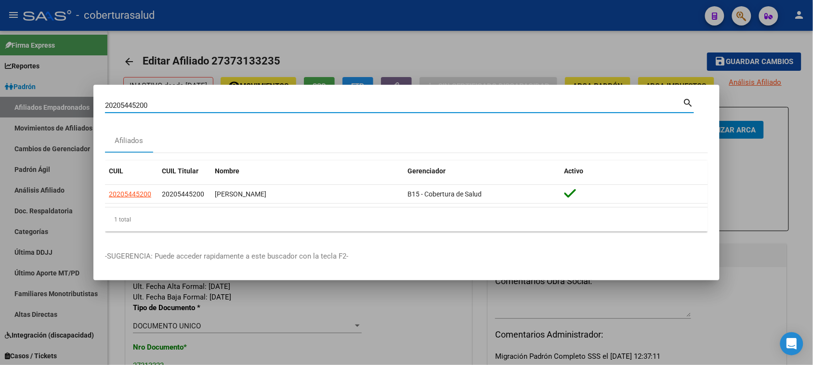
click at [325, 106] on input "20205445200" at bounding box center [394, 105] width 578 height 9
paste input "340110316"
type input "34011031"
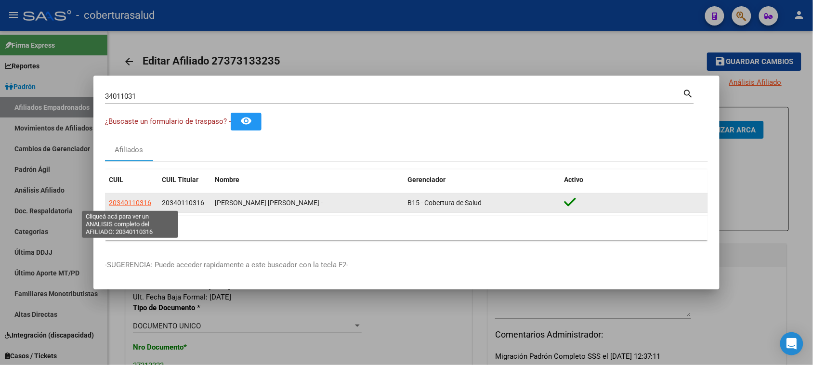
click at [119, 203] on span "20340110316" at bounding box center [130, 203] width 42 height 8
type textarea "20340110316"
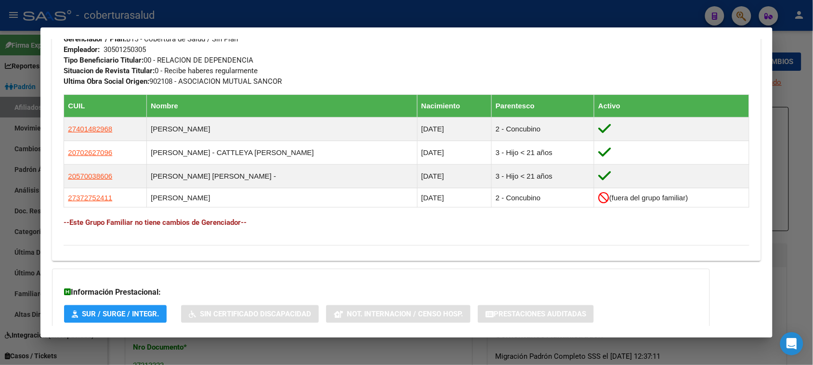
scroll to position [482, 0]
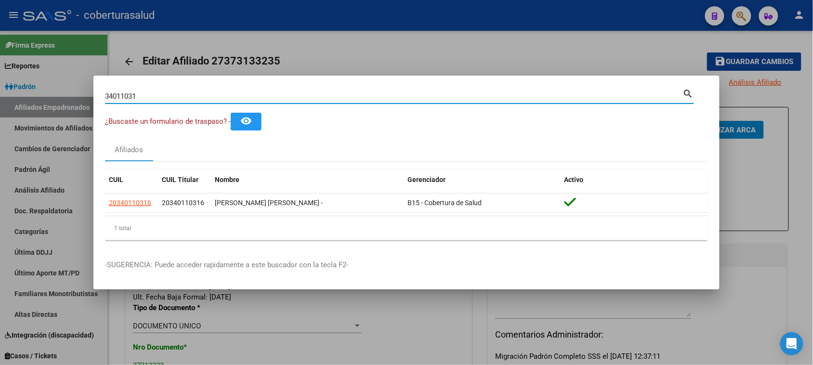
drag, startPoint x: 278, startPoint y: 97, endPoint x: 0, endPoint y: 97, distance: 278.0
click at [0, 97] on div "34011031 Buscar (apellido, dni, cuil, nro traspaso, cuit, obra social) search ¿…" at bounding box center [406, 182] width 813 height 365
paste input "20244293469"
type input "20244293469"
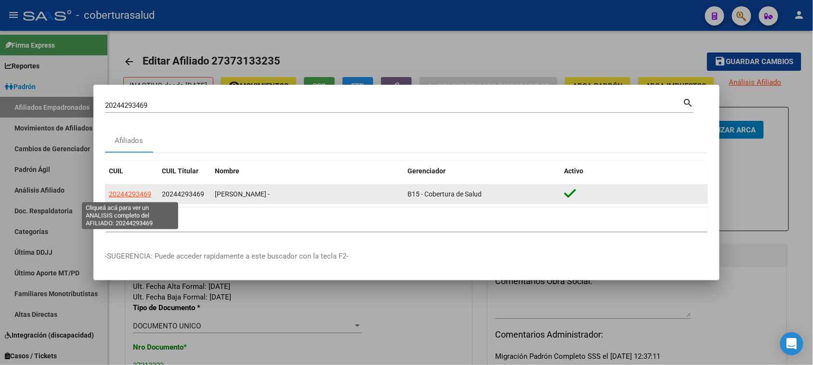
click at [135, 193] on span "20244293469" at bounding box center [130, 194] width 42 height 8
type textarea "20244293469"
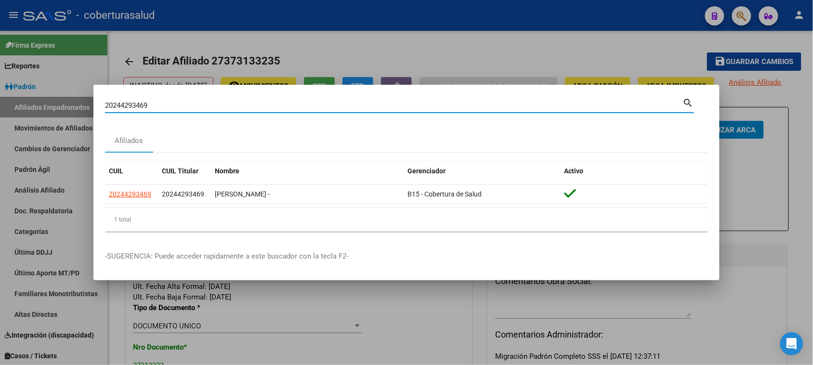
drag, startPoint x: 283, startPoint y: 105, endPoint x: 0, endPoint y: 105, distance: 282.8
click at [0, 105] on div "20244293469 Buscar (apellido, dni, cuil, nro traspaso, cuit, obra social) searc…" at bounding box center [406, 182] width 813 height 365
paste input "67563331"
type input "20267563331"
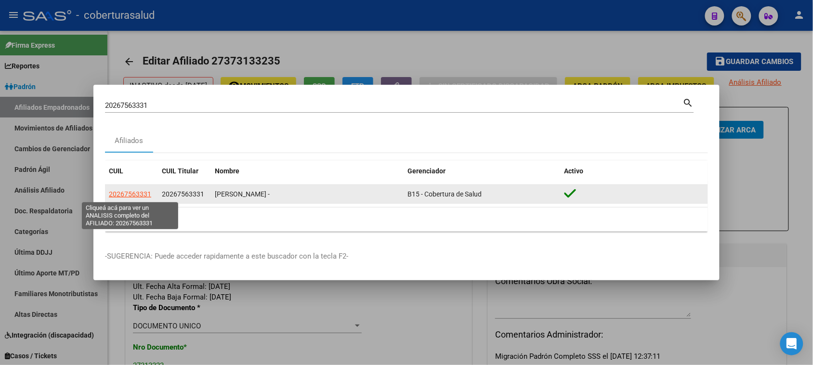
click at [134, 192] on span "20267563331" at bounding box center [130, 194] width 42 height 8
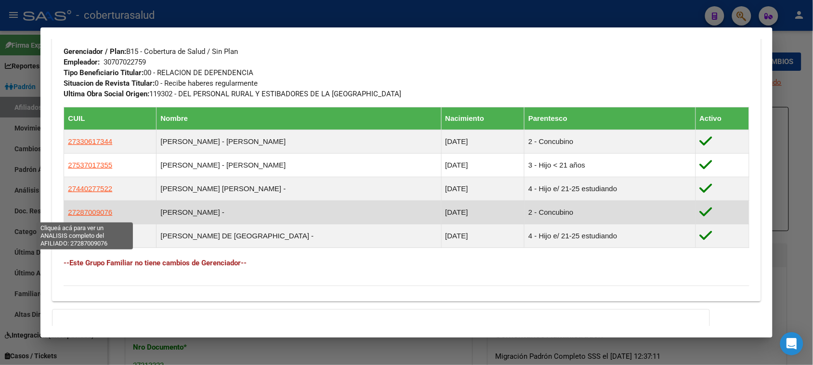
click at [89, 215] on span "27287009076" at bounding box center [90, 212] width 44 height 8
type textarea "27287009076"
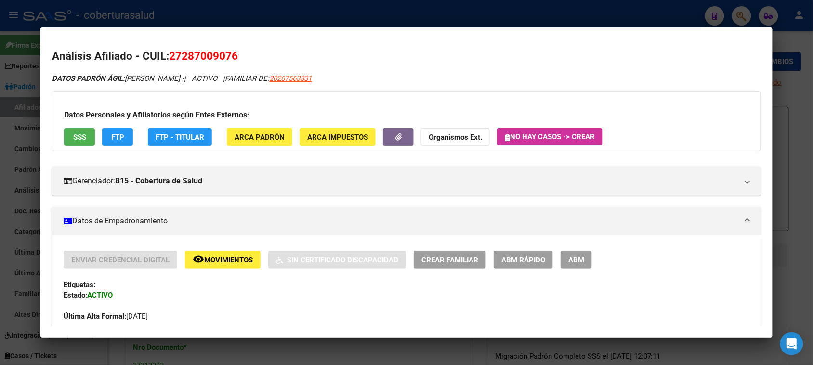
click at [571, 258] on span "ABM" at bounding box center [577, 260] width 16 height 9
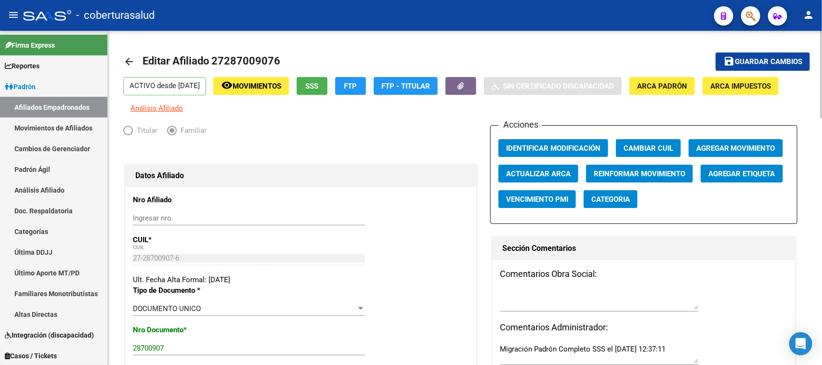
click at [731, 143] on button "Agregar Movimiento" at bounding box center [736, 148] width 94 height 18
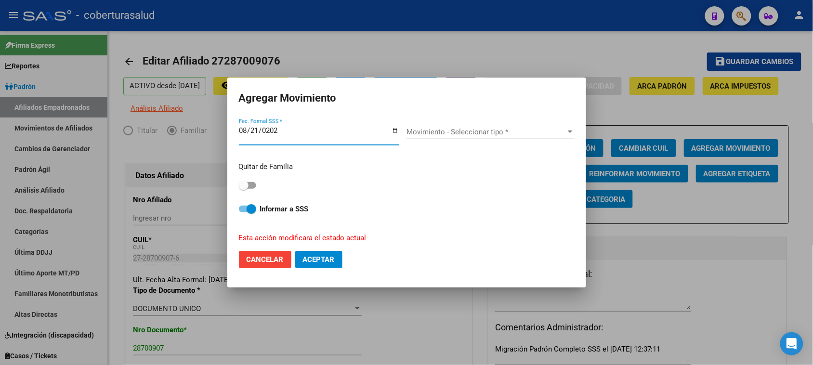
type input "[DATE]"
click at [431, 130] on span "Movimiento - Seleccionar tipo *" at bounding box center [486, 132] width 159 height 9
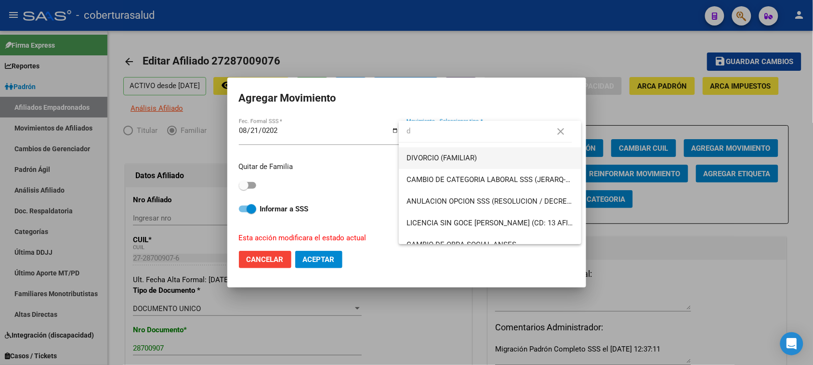
type input "d"
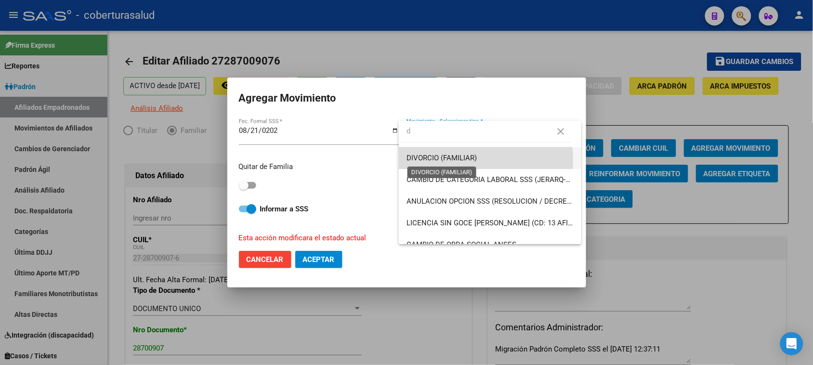
click at [446, 160] on span "DIVORCIO (FAMILIAR)" at bounding box center [442, 158] width 70 height 9
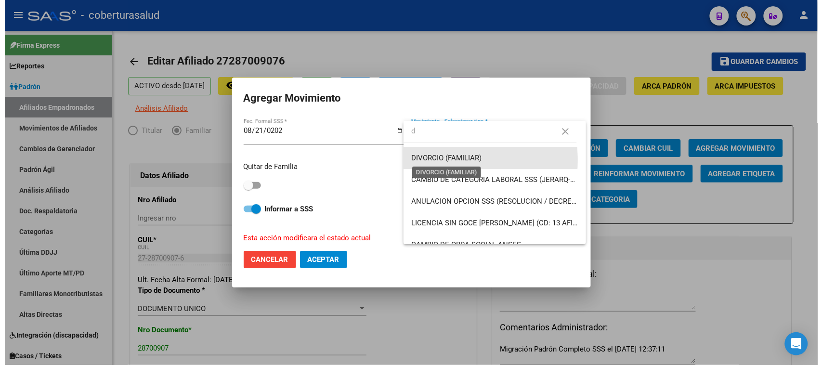
scroll to position [65, 0]
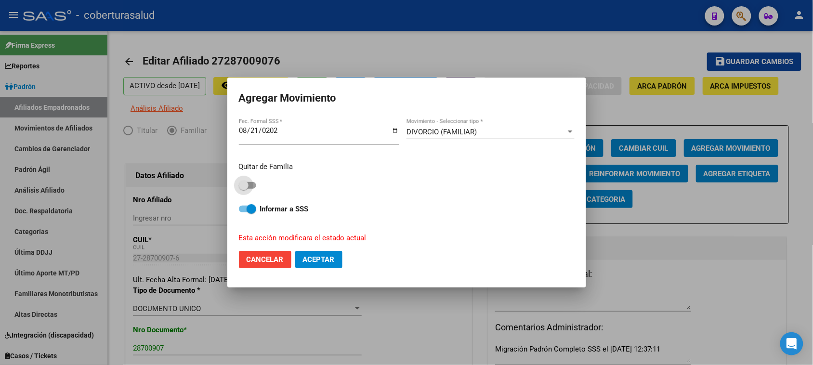
click at [251, 185] on span at bounding box center [247, 185] width 17 height 7
click at [244, 189] on input "checkbox" at bounding box center [243, 189] width 0 height 0
checkbox input "true"
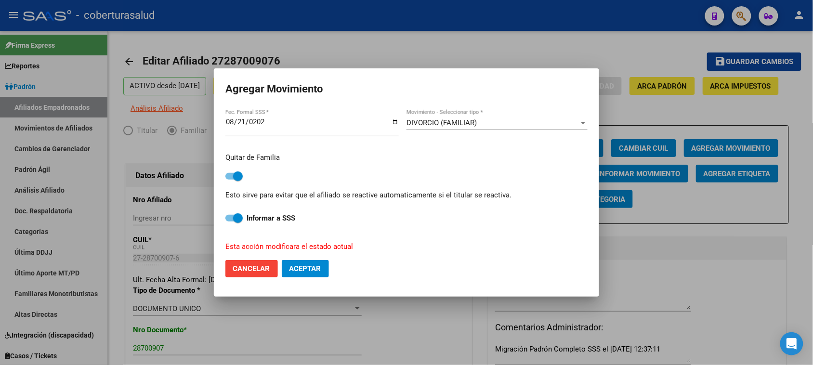
click at [290, 263] on button "Aceptar" at bounding box center [305, 268] width 47 height 17
checkbox input "false"
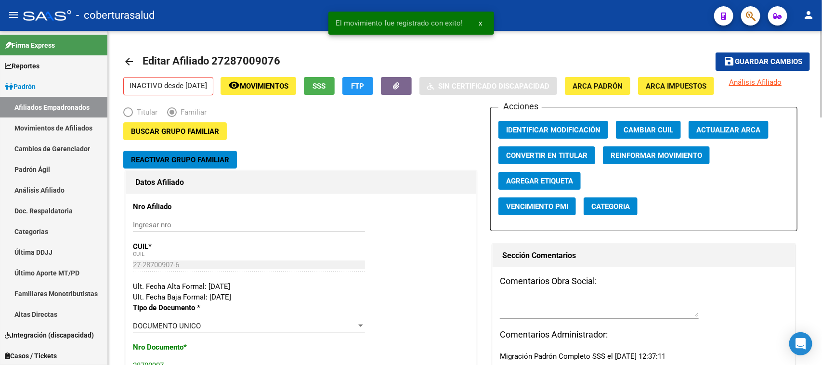
click at [760, 54] on button "save Guardar cambios" at bounding box center [763, 62] width 94 height 18
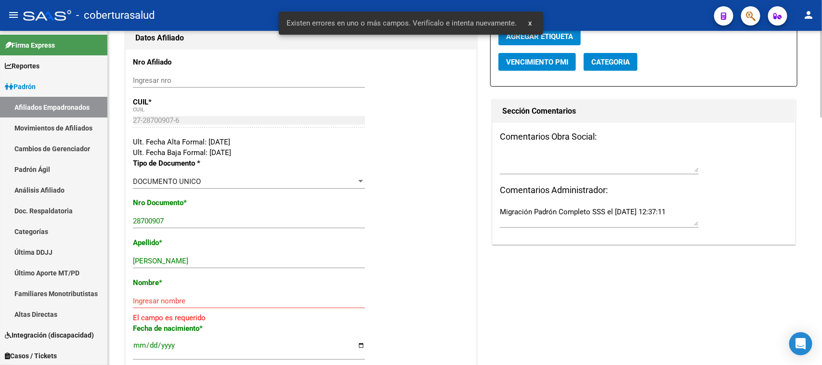
scroll to position [181, 0]
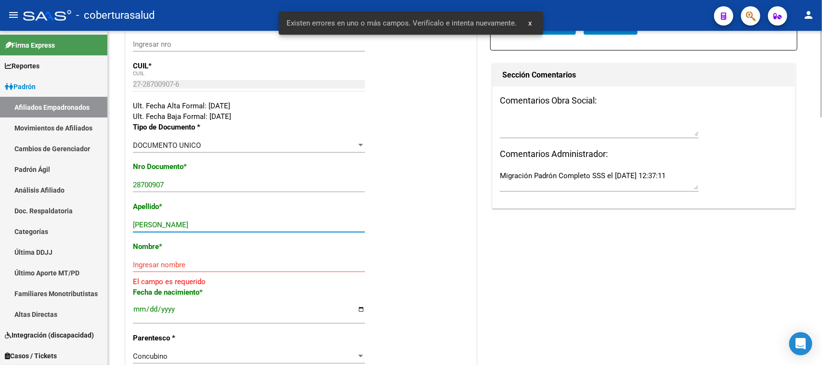
drag, startPoint x: 286, startPoint y: 228, endPoint x: 173, endPoint y: 230, distance: 112.3
click at [173, 230] on div "[PERSON_NAME] apellido" at bounding box center [249, 225] width 232 height 14
type input "[PERSON_NAME]"
click at [181, 262] on input "Ingresar nombre" at bounding box center [249, 265] width 232 height 9
paste input "[PERSON_NAME]"
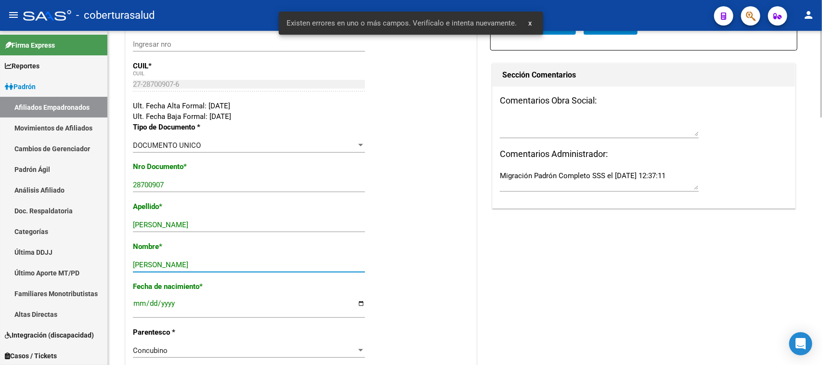
type input "[PERSON_NAME]"
click at [421, 215] on div "Apellido * [PERSON_NAME] Ingresar apellido" at bounding box center [301, 221] width 336 height 40
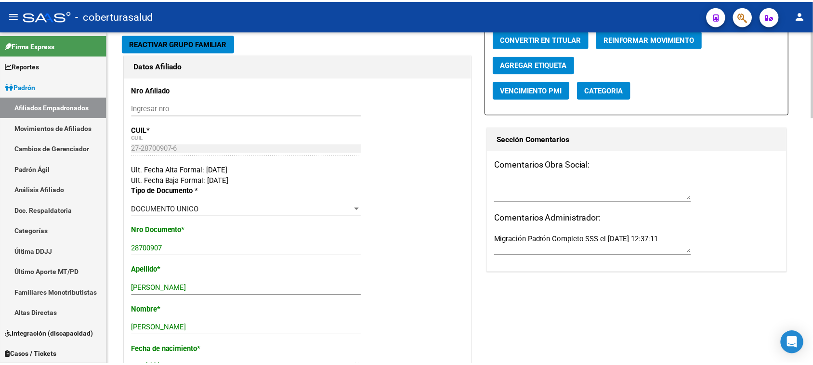
scroll to position [0, 0]
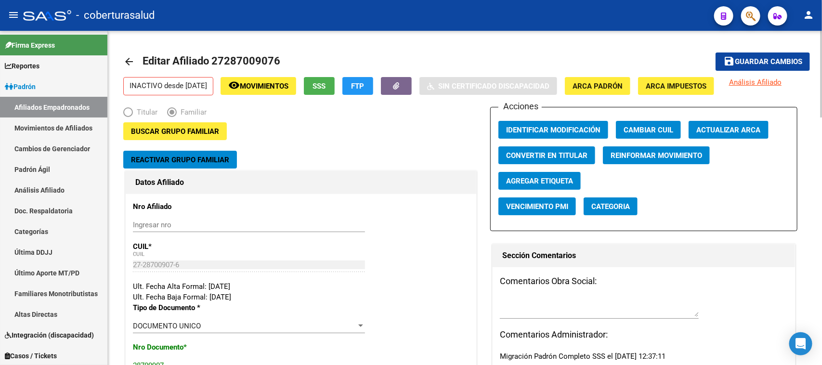
click at [729, 131] on span "Actualizar ARCA" at bounding box center [729, 130] width 65 height 9
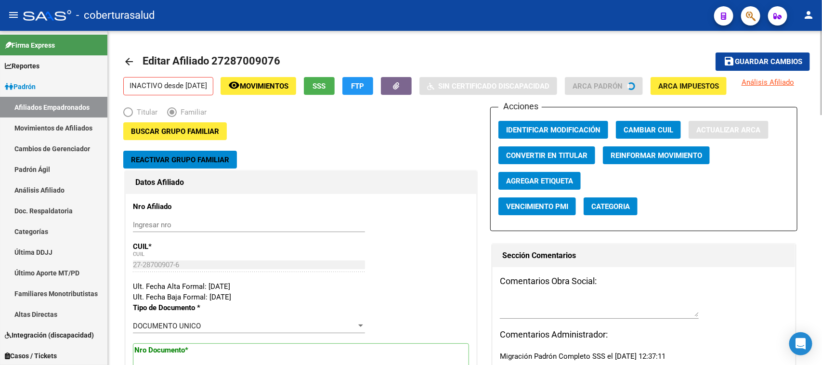
type input "[PERSON_NAME]"
type input "FRIAS"
type input "PJE [PERSON_NAME]"
type input "1430"
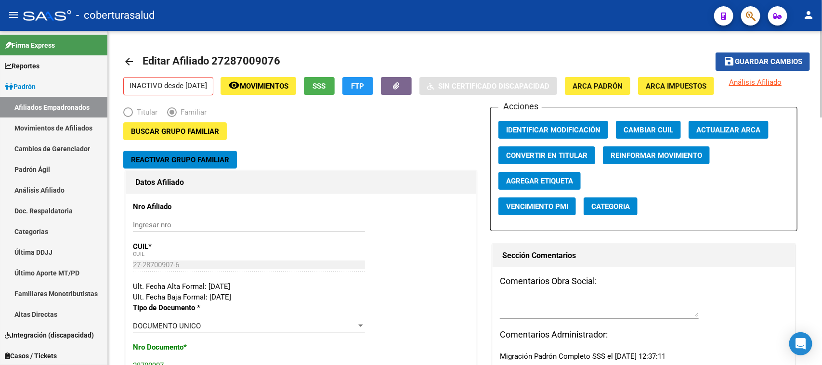
click at [745, 54] on button "save Guardar cambios" at bounding box center [763, 62] width 94 height 18
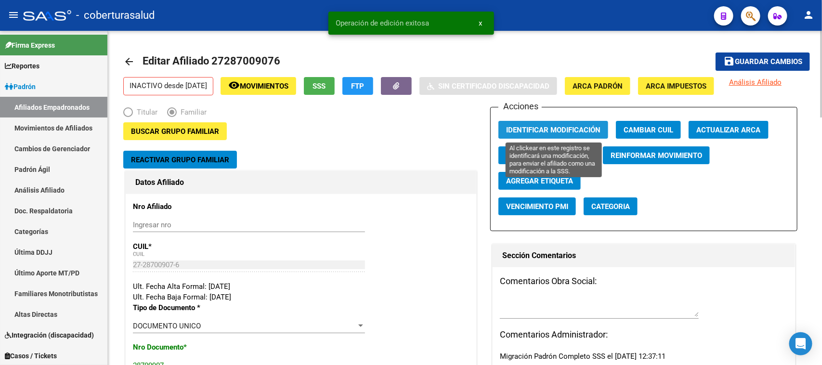
click at [562, 128] on span "Identificar Modificación" at bounding box center [553, 130] width 94 height 9
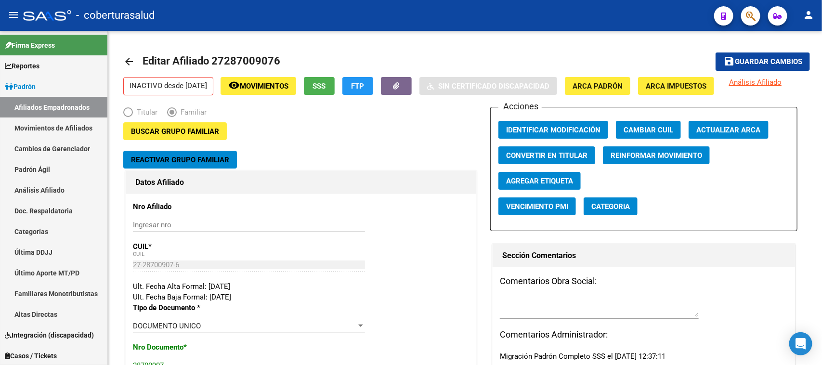
click at [756, 15] on button "button" at bounding box center [750, 15] width 19 height 19
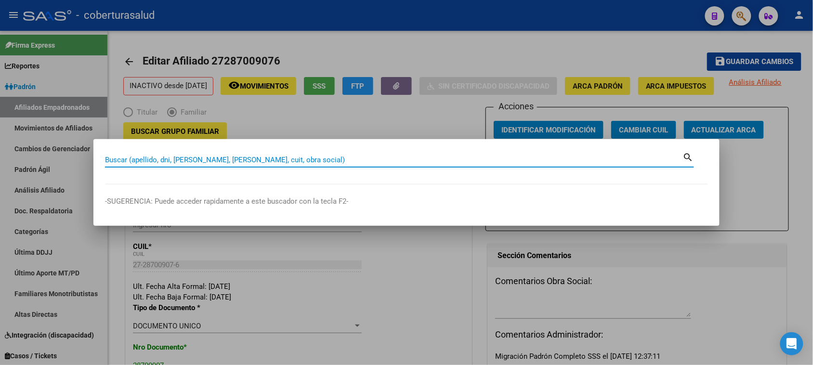
paste input "20385563370"
type input "20385563370"
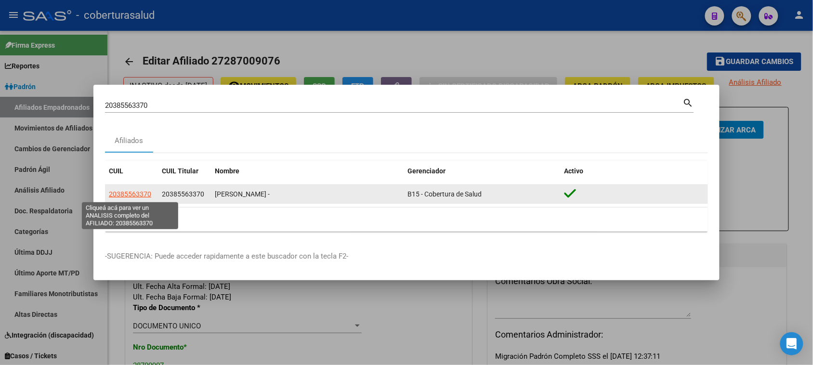
click at [140, 190] on span "20385563370" at bounding box center [130, 194] width 42 height 8
type textarea "20385563370"
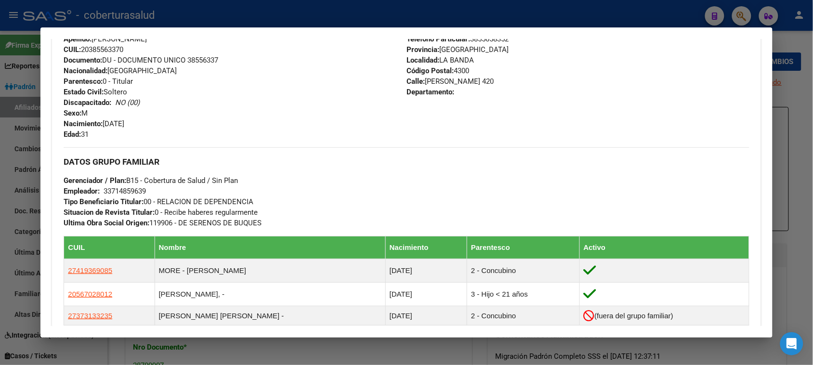
scroll to position [422, 0]
